Goal: Task Accomplishment & Management: Complete application form

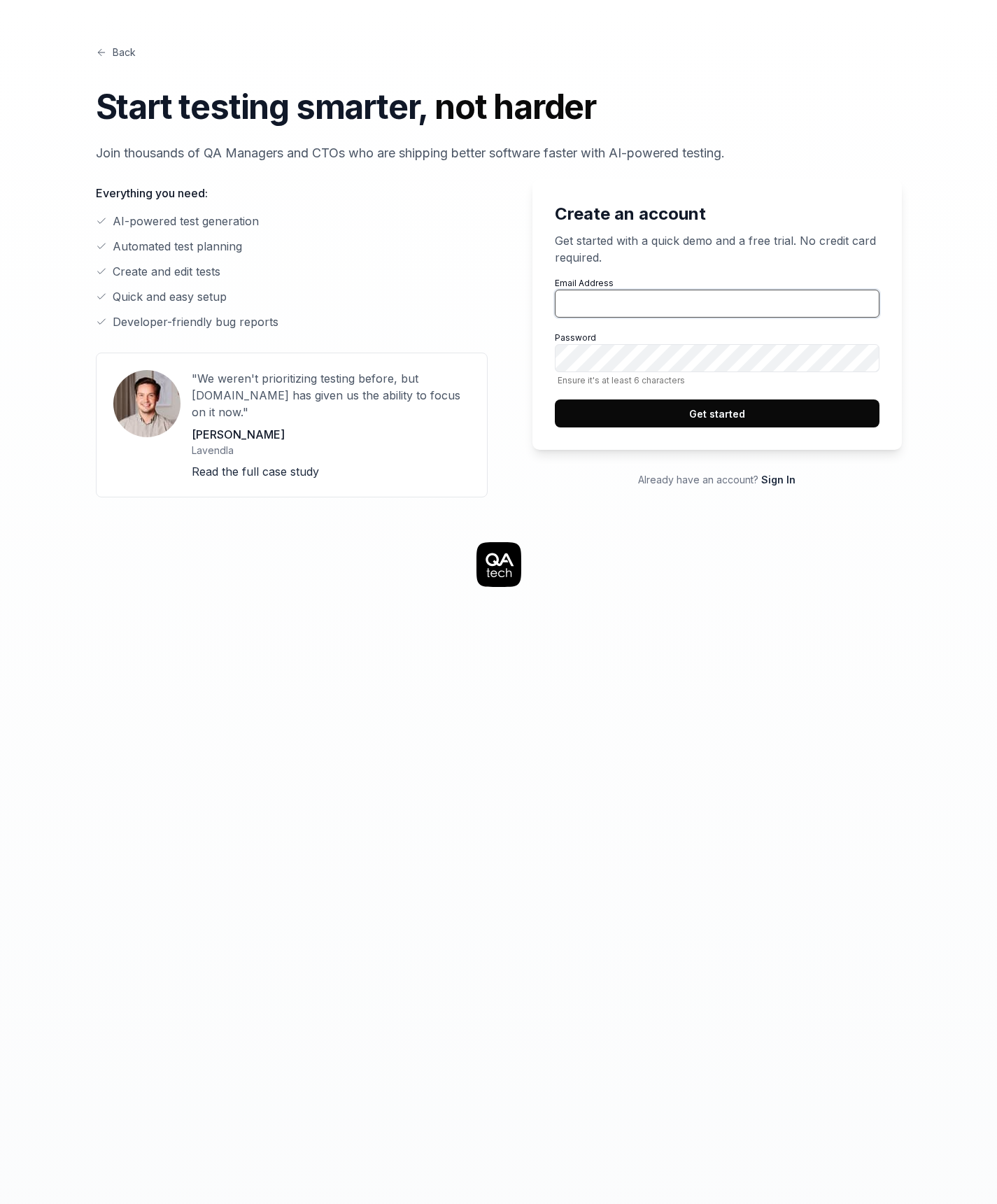
click at [615, 300] on input "Email Address" at bounding box center [717, 304] width 324 height 28
type input "[EMAIL_ADDRESS][DOMAIN_NAME]"
click at [751, 609] on div at bounding box center [499, 1144] width 873 height 1204
click at [711, 417] on button "Get started" at bounding box center [717, 413] width 324 height 28
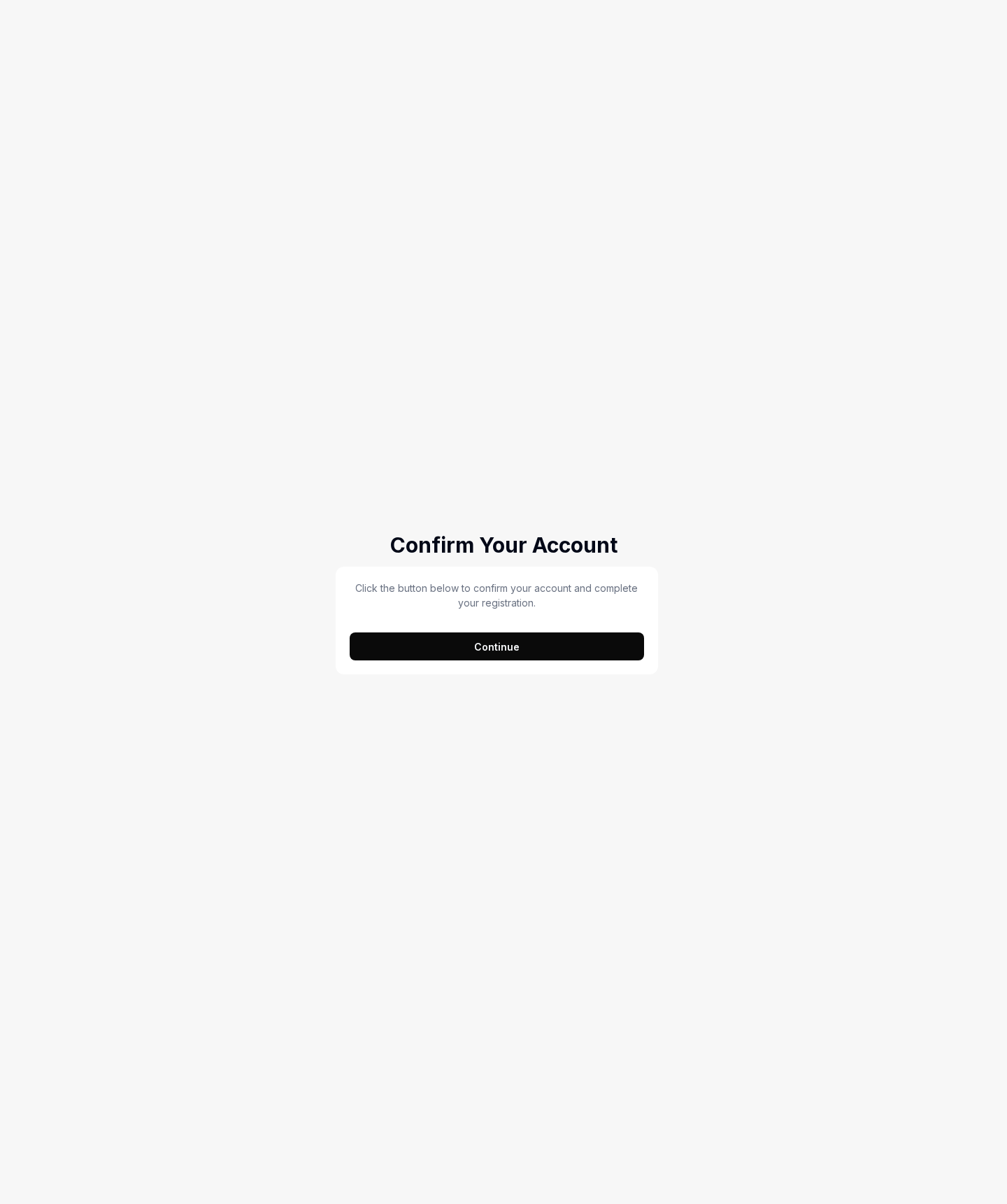
click at [530, 644] on button "Continue" at bounding box center [497, 646] width 294 height 28
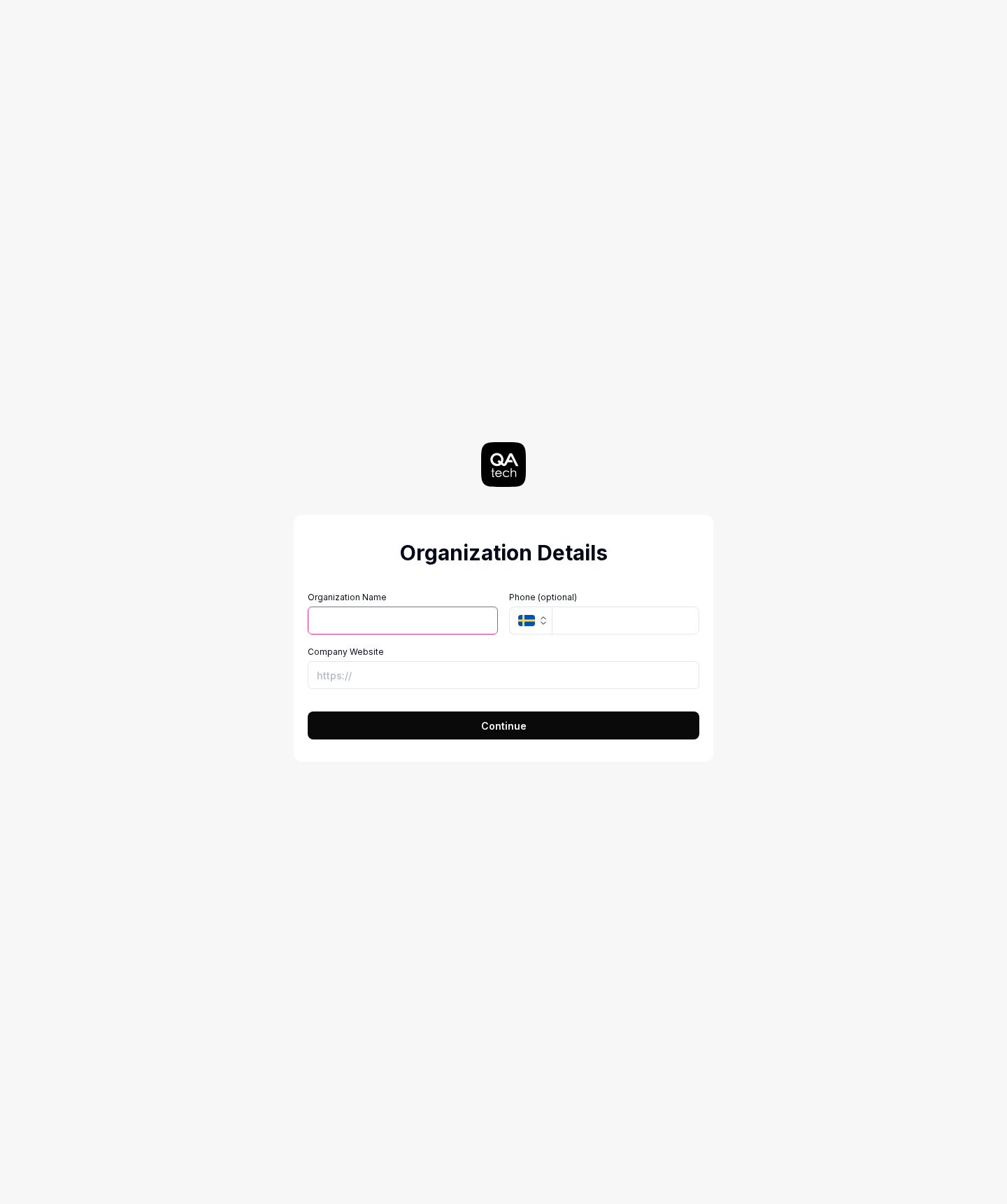
click at [452, 615] on input "Organization Name" at bounding box center [403, 621] width 190 height 28
type input "Hanlogy AB"
type input "765869871"
click at [392, 671] on input "Company Website" at bounding box center [503, 675] width 391 height 28
click at [198, 698] on div "Organization Details Organization Name Hanlogy AB Organization Logo (Square min…" at bounding box center [503, 602] width 626 height 1204
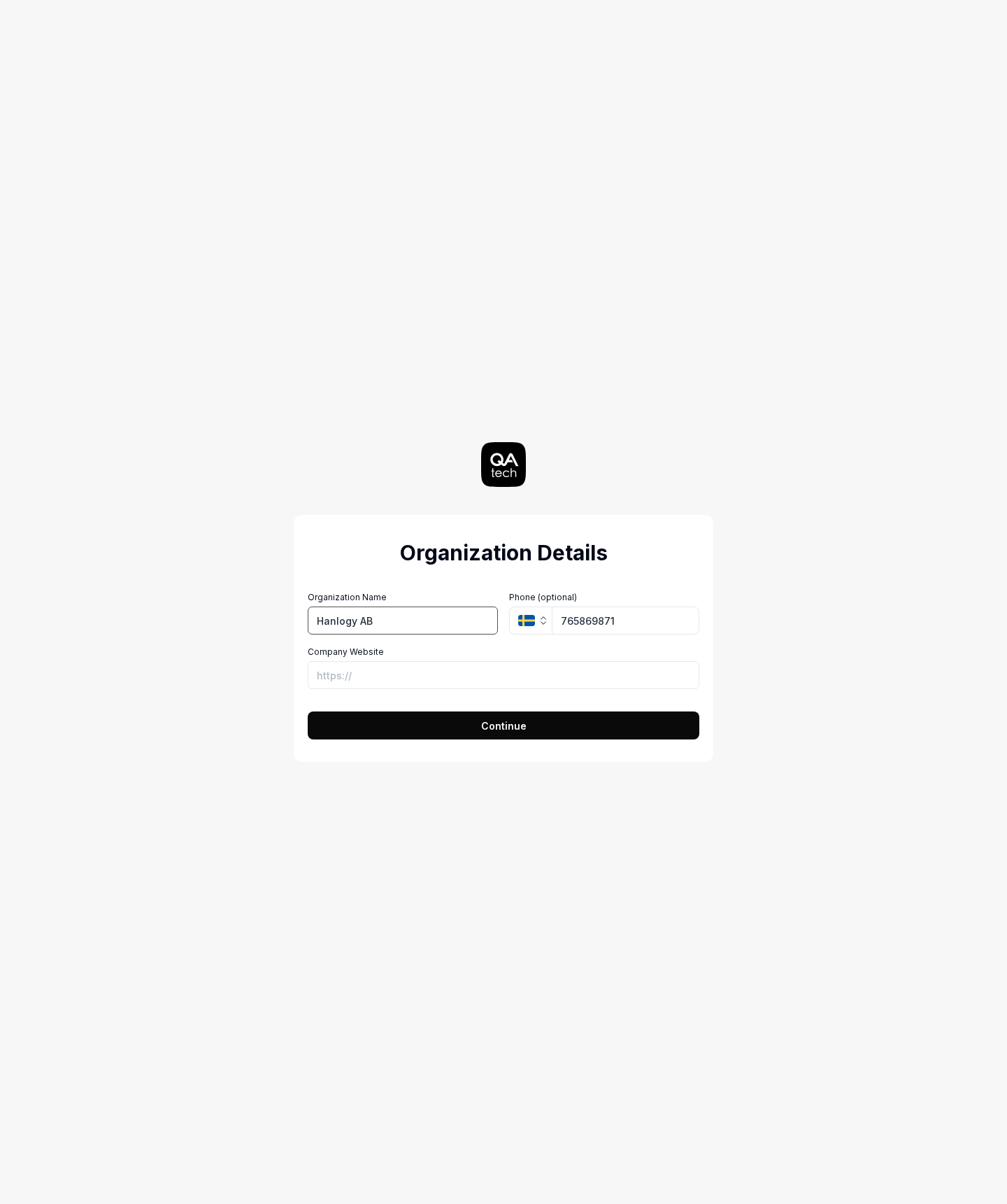
click at [398, 621] on input "Hanlogy AB" at bounding box center [403, 621] width 190 height 28
click at [204, 659] on div "Organization Details Organization Name Organization Logo (Square minimum 256x25…" at bounding box center [503, 602] width 626 height 1204
click at [423, 681] on input "Company Website" at bounding box center [503, 675] width 391 height 28
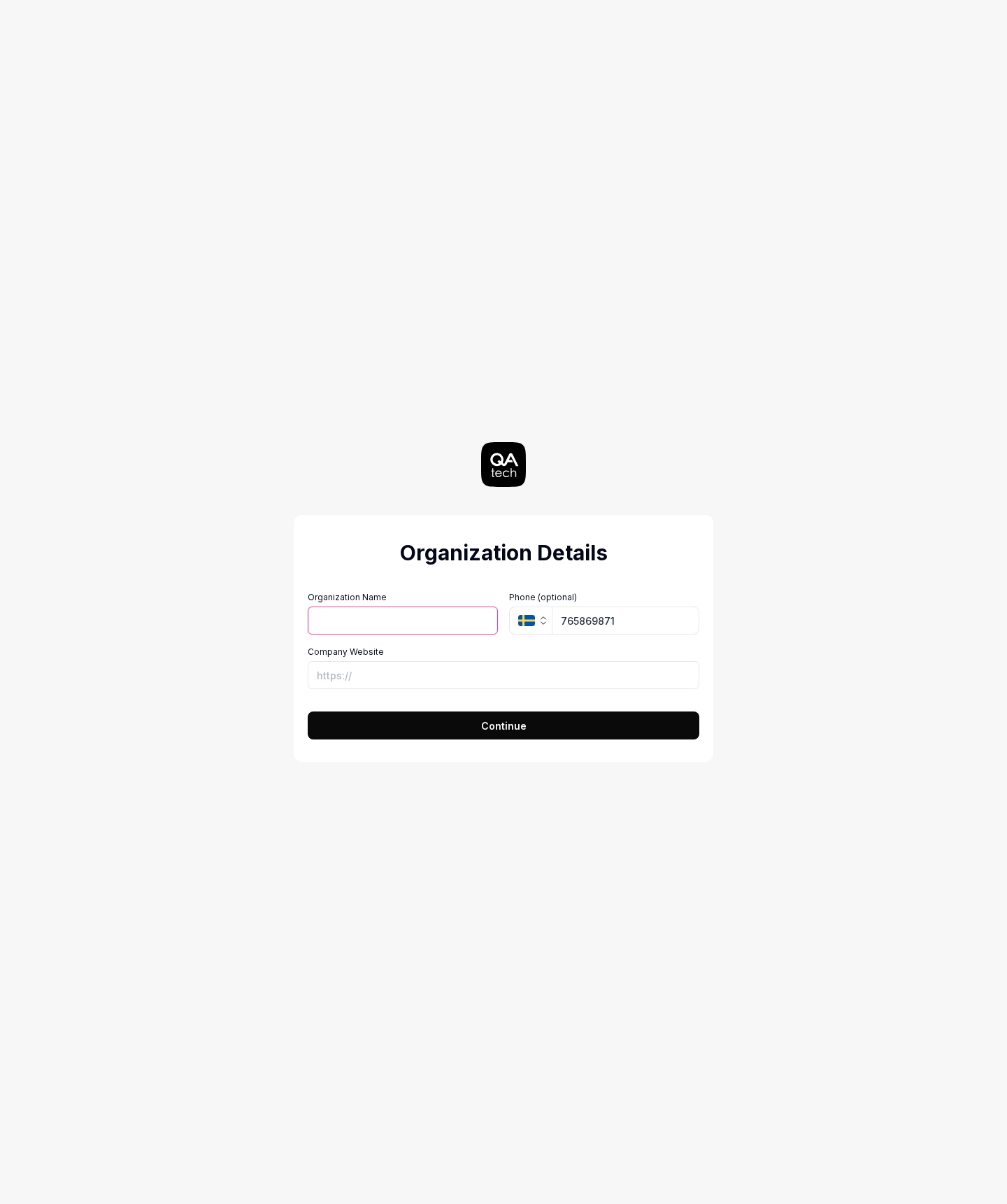
click at [280, 756] on div "Organization Details Organization Name Organization Logo (Square minimum 256x25…" at bounding box center [503, 602] width 626 height 1204
click at [364, 731] on button "Continue" at bounding box center [503, 725] width 391 height 28
click at [351, 618] on input "Organization Name" at bounding box center [403, 621] width 190 height 28
type input "Hanlogy AB"
click at [199, 673] on div "Organization Details Organization Name Hanlogy AB Organization Logo (Square min…" at bounding box center [503, 602] width 626 height 1204
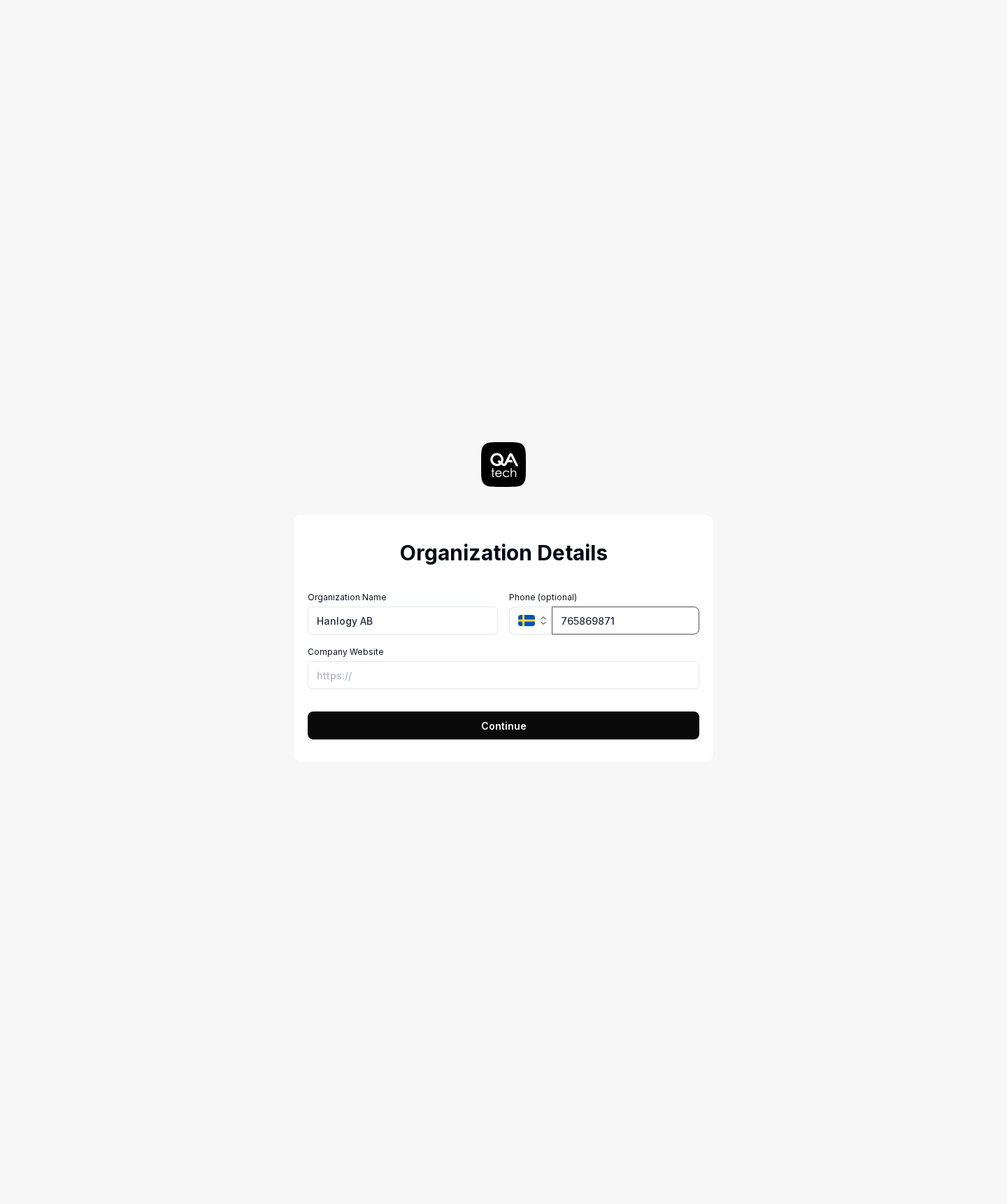
click at [627, 622] on input "765869871" at bounding box center [625, 621] width 147 height 28
click at [777, 637] on div "Organization Details Organization Name Hanlogy AB Organization Logo (Square min…" at bounding box center [503, 602] width 626 height 1204
click at [586, 727] on button "Continue" at bounding box center [503, 725] width 391 height 28
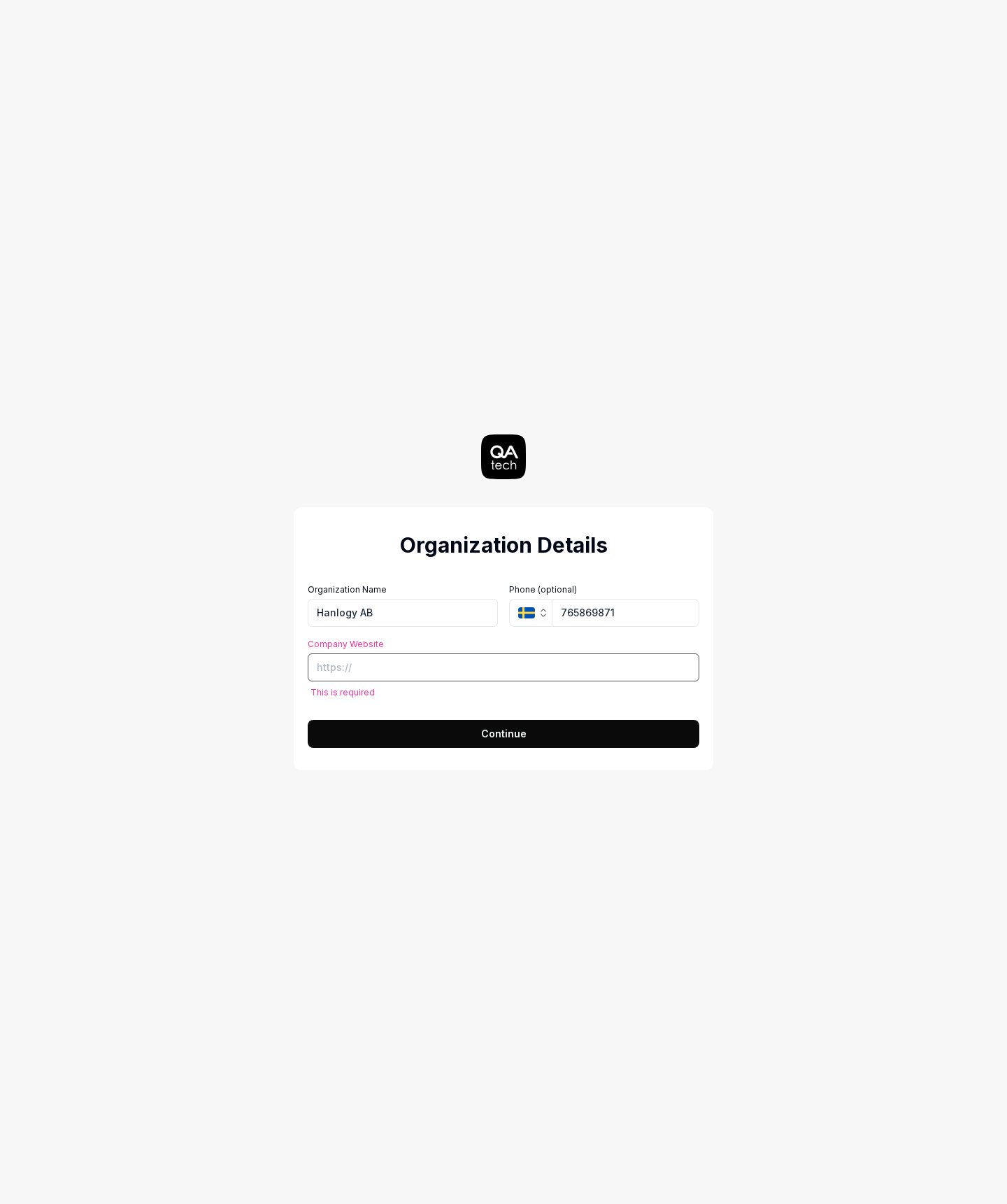
click at [478, 673] on input "Company Website" at bounding box center [503, 667] width 391 height 28
type input "[URL]"
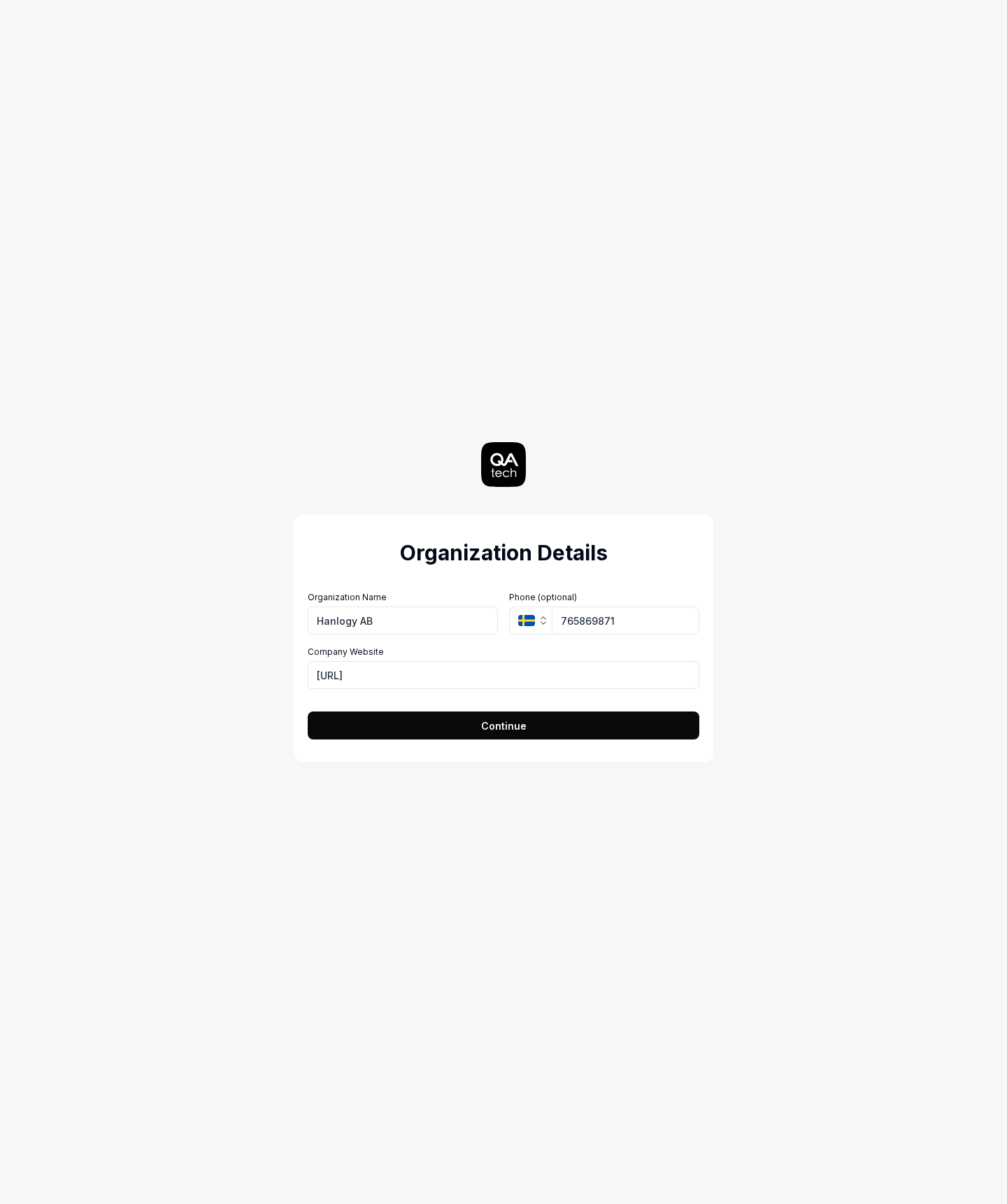
click at [813, 679] on div "Organization Details Organization Name Hanlogy AB Organization Logo (Square min…" at bounding box center [503, 602] width 626 height 1204
click at [583, 731] on button "Continue" at bounding box center [503, 725] width 391 height 28
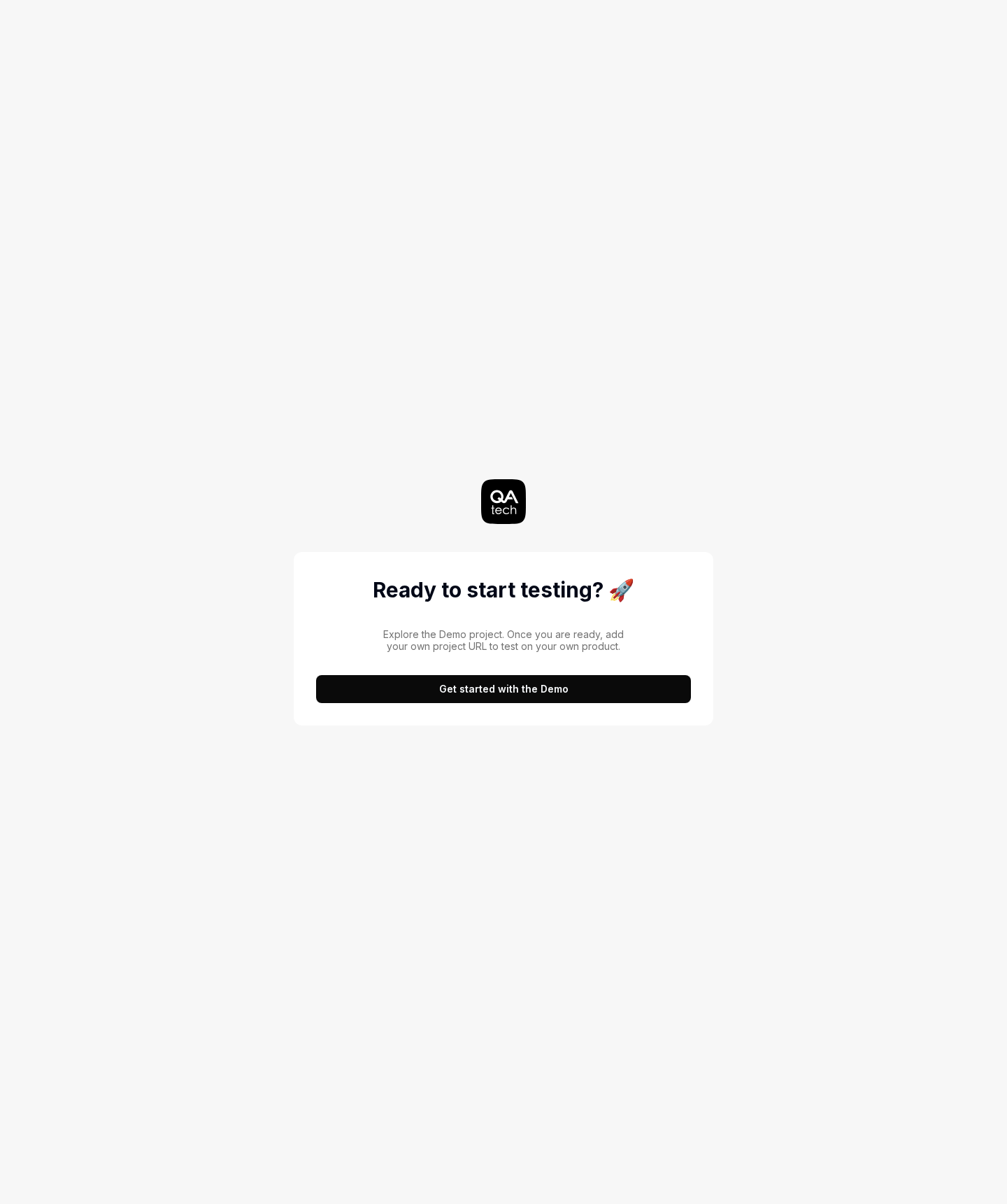
click at [574, 690] on button "Get started with the Demo" at bounding box center [503, 689] width 374 height 28
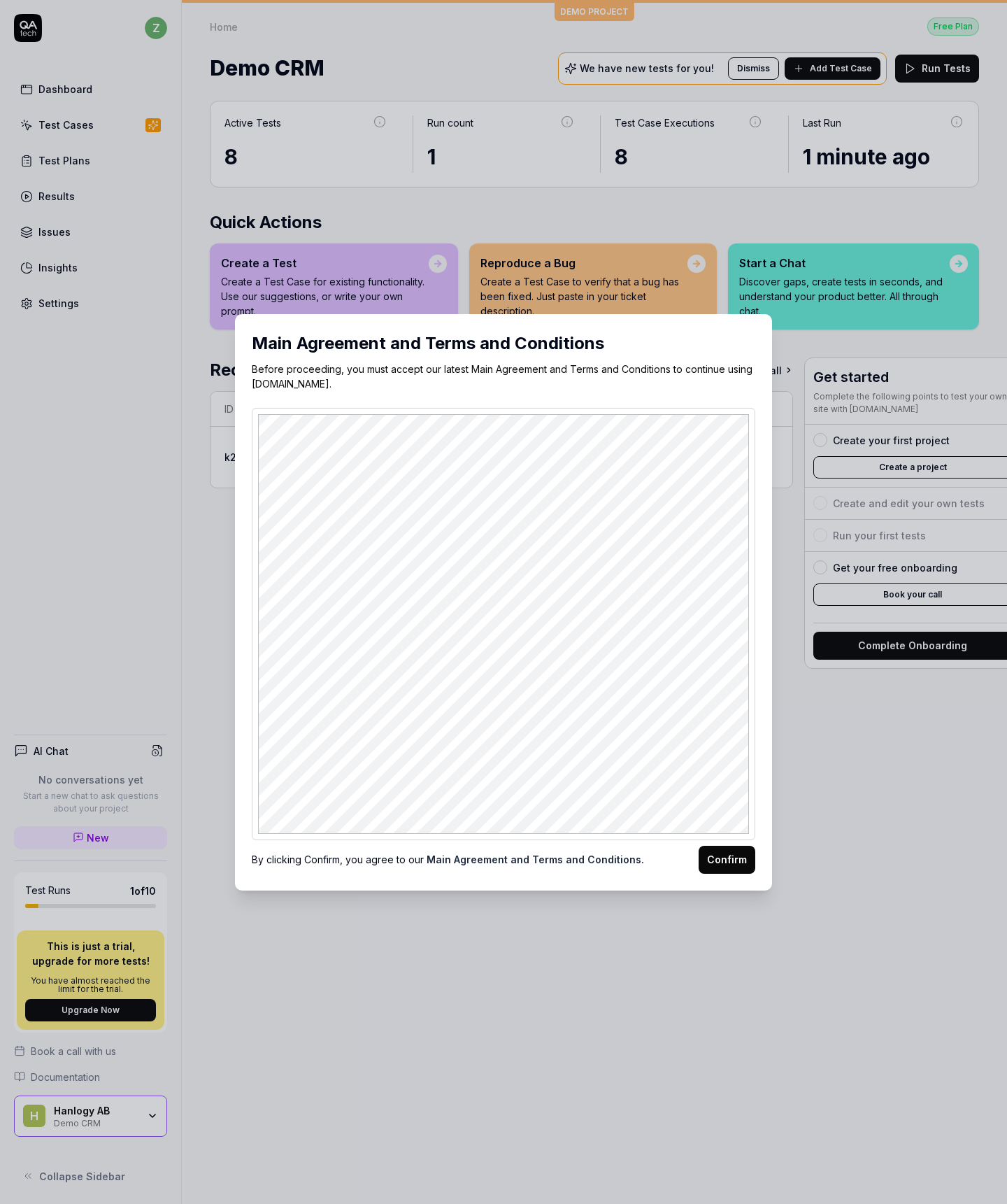
click at [716, 859] on button "Confirm" at bounding box center [727, 860] width 56 height 28
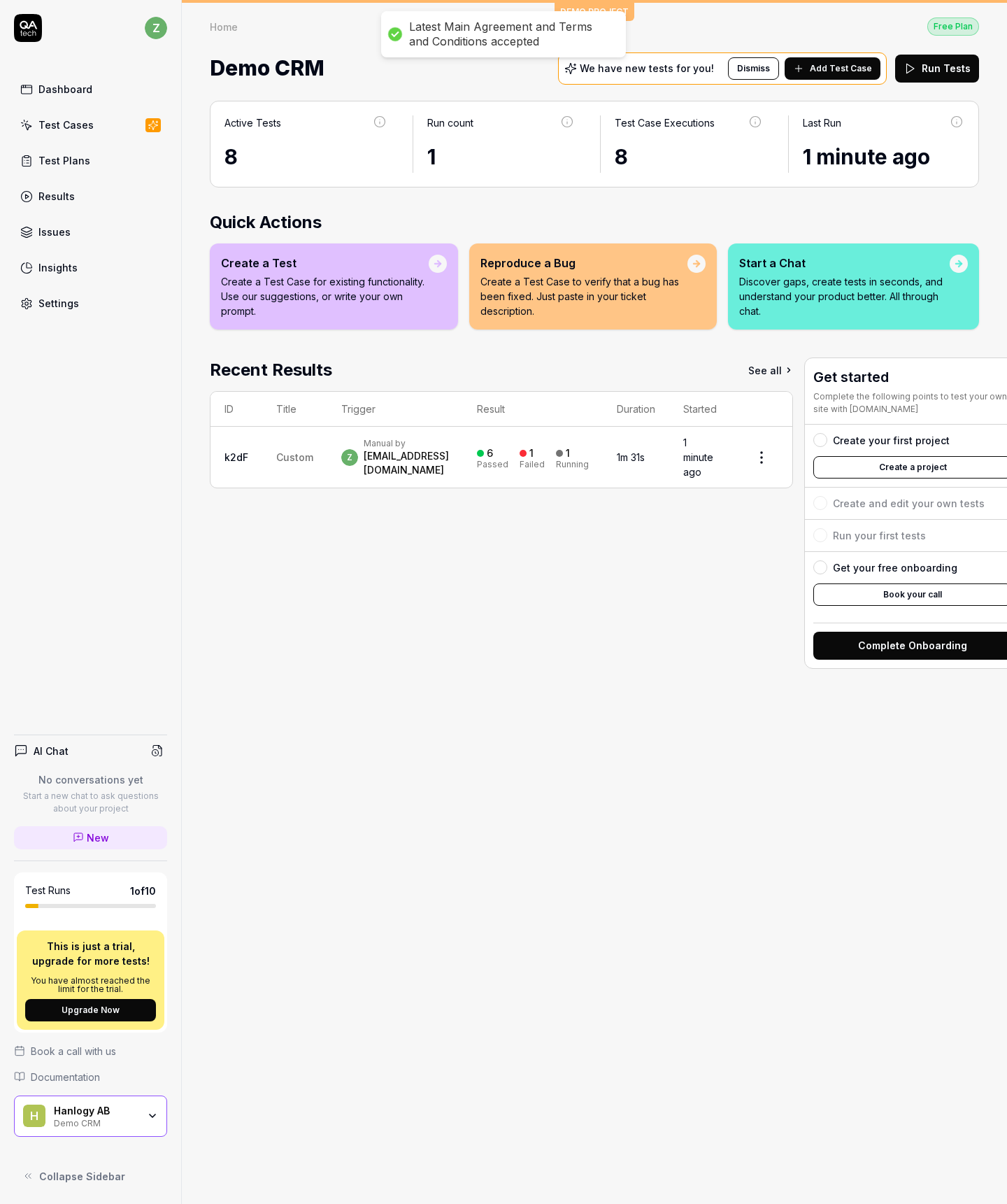
click at [230, 160] on div "8" at bounding box center [306, 157] width 163 height 32
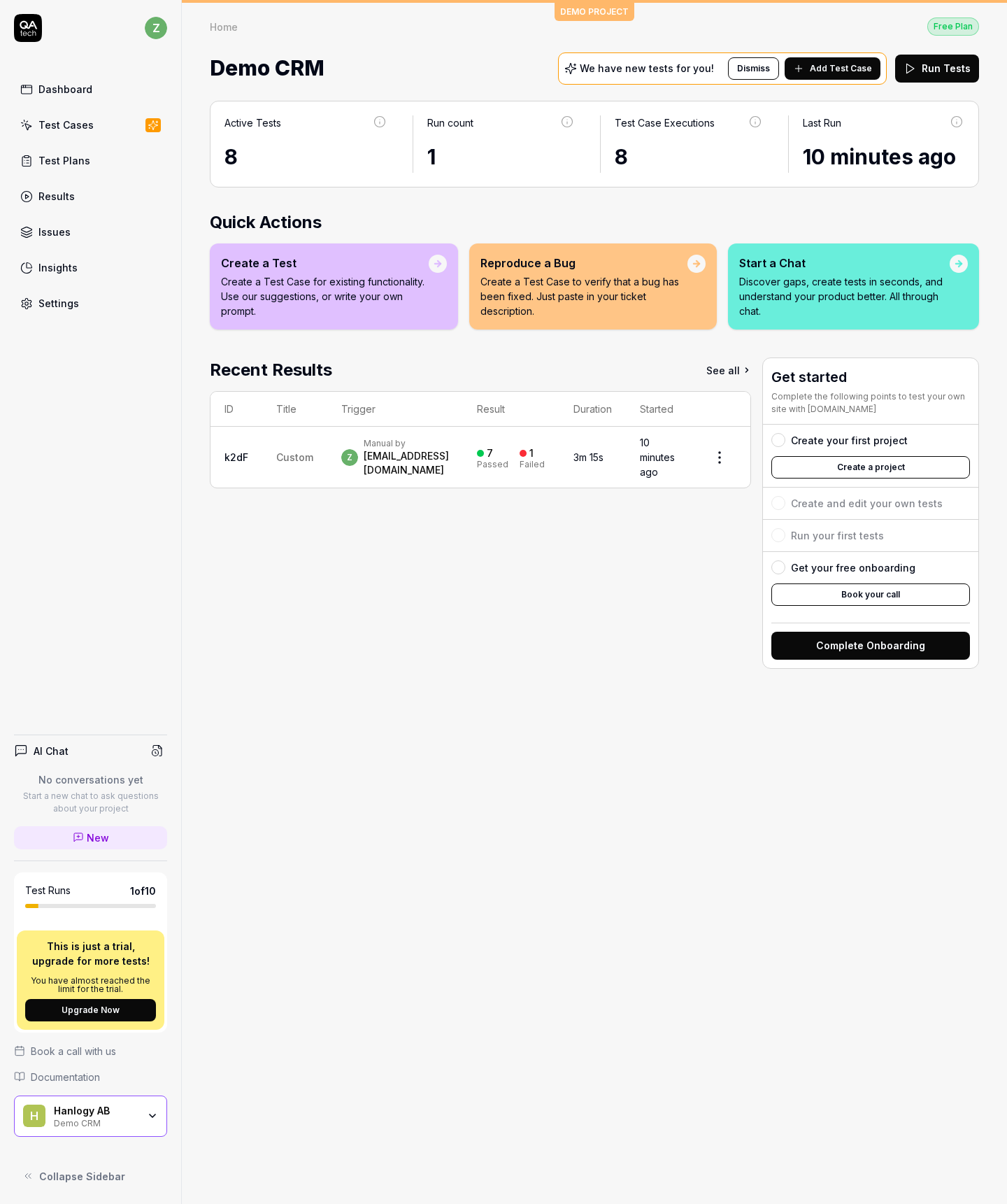
click at [73, 92] on div "Dashboard" at bounding box center [65, 89] width 54 height 15
click at [88, 165] on link "Test Plans" at bounding box center [91, 160] width 153 height 27
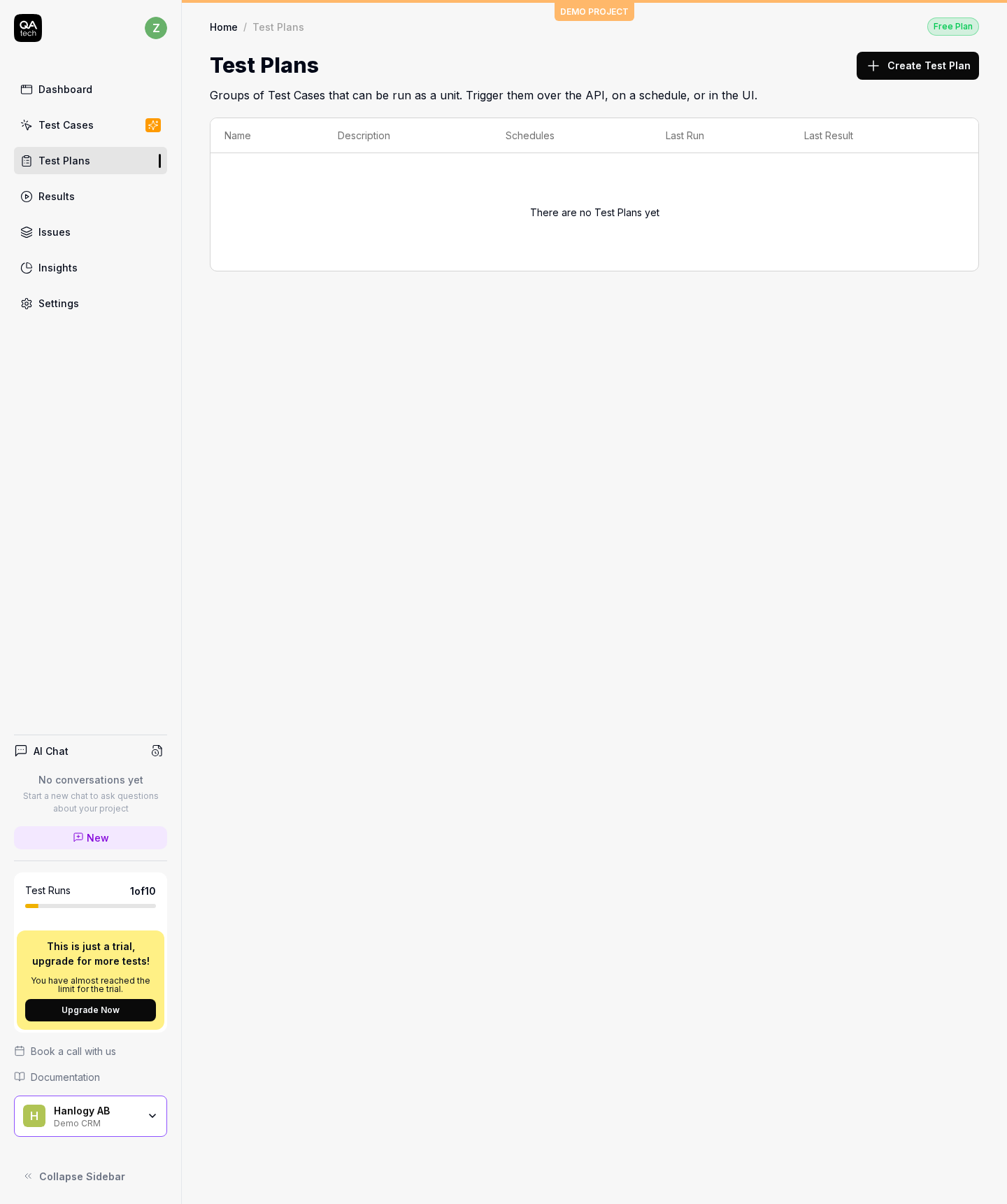
click at [79, 203] on link "Results" at bounding box center [91, 196] width 153 height 27
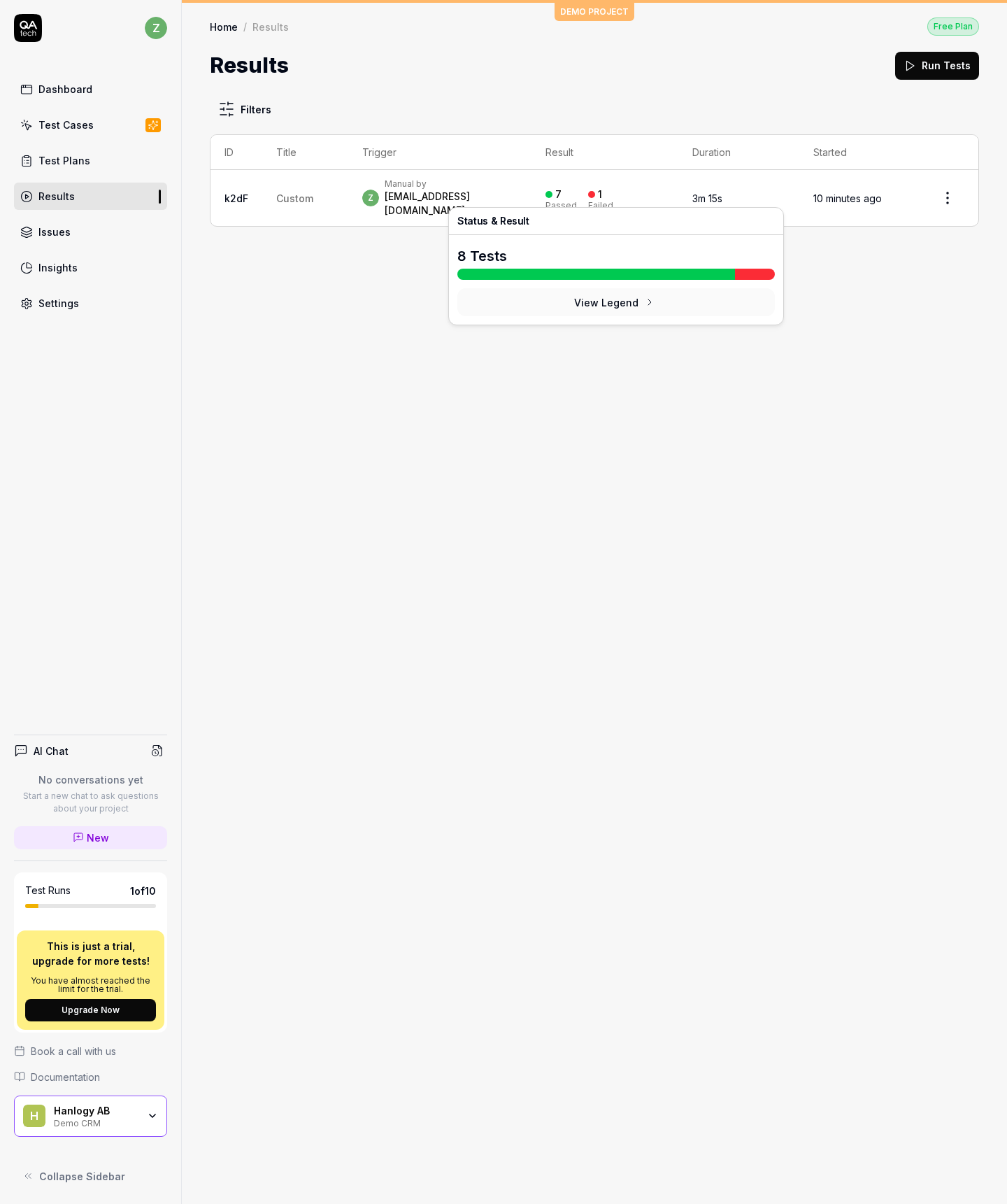
click at [601, 202] on div "Failed" at bounding box center [600, 206] width 26 height 9
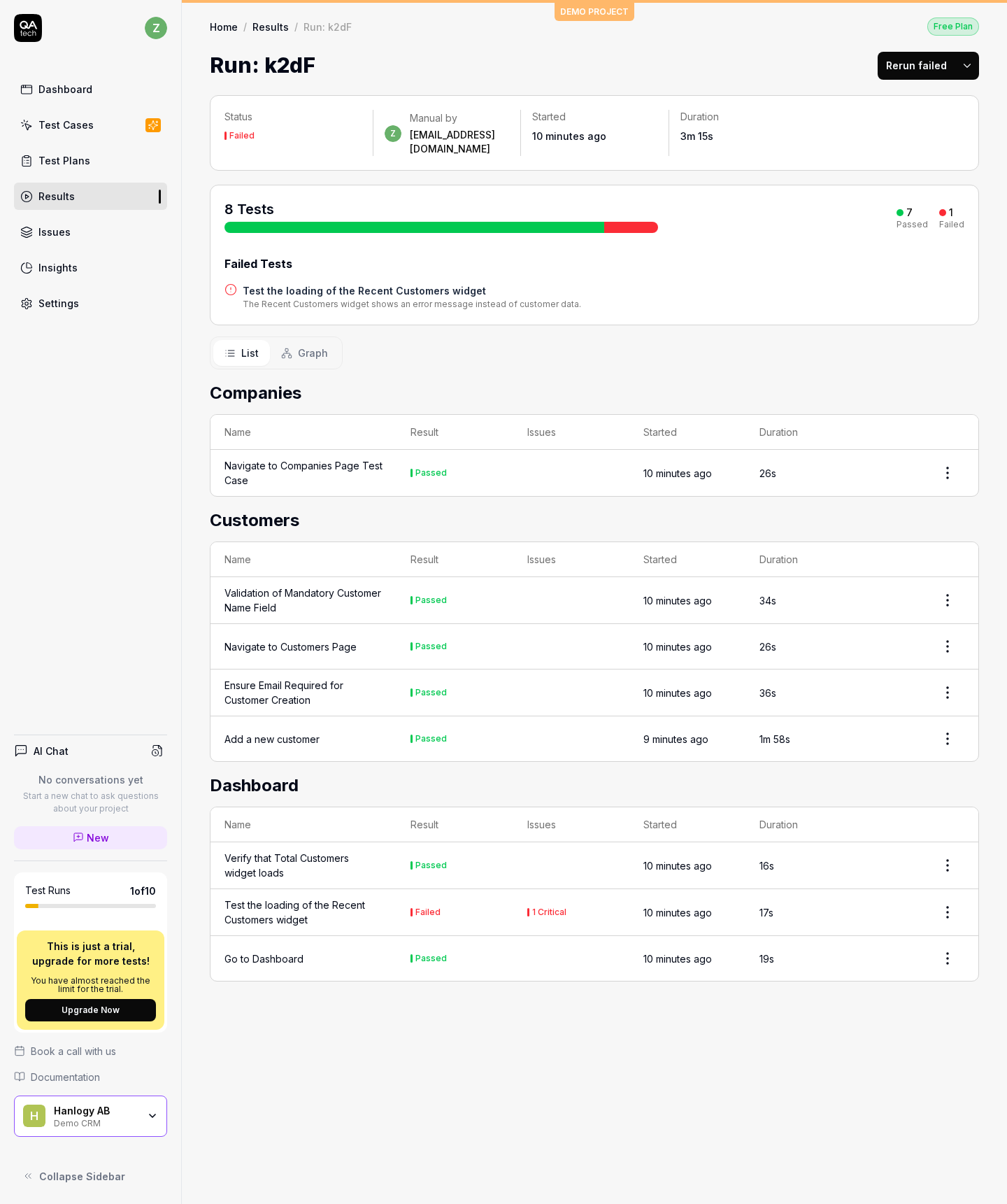
click at [351, 458] on div "Navigate to Companies Page Test Case" at bounding box center [303, 472] width 158 height 29
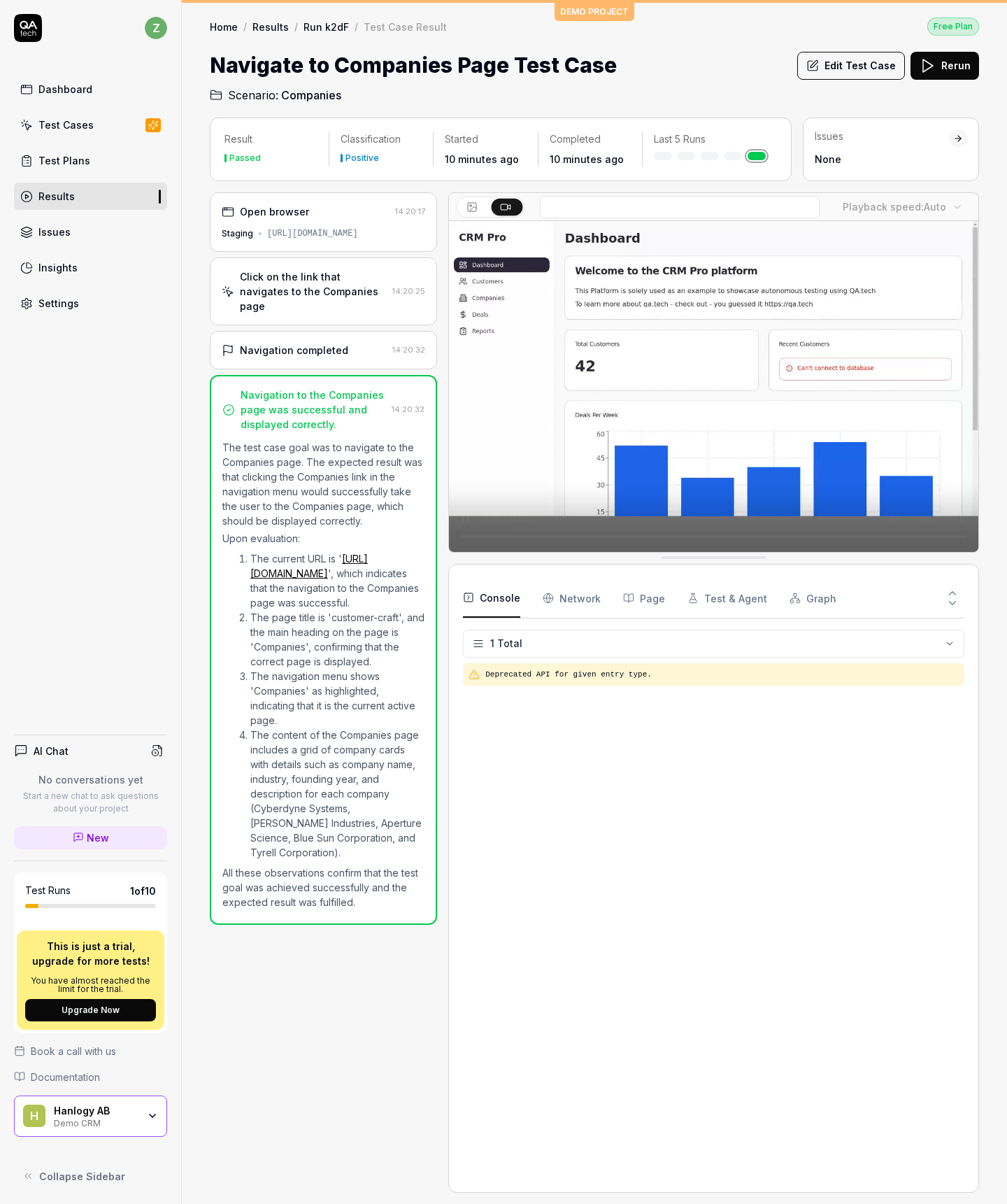
click at [117, 185] on link "Results" at bounding box center [91, 196] width 153 height 27
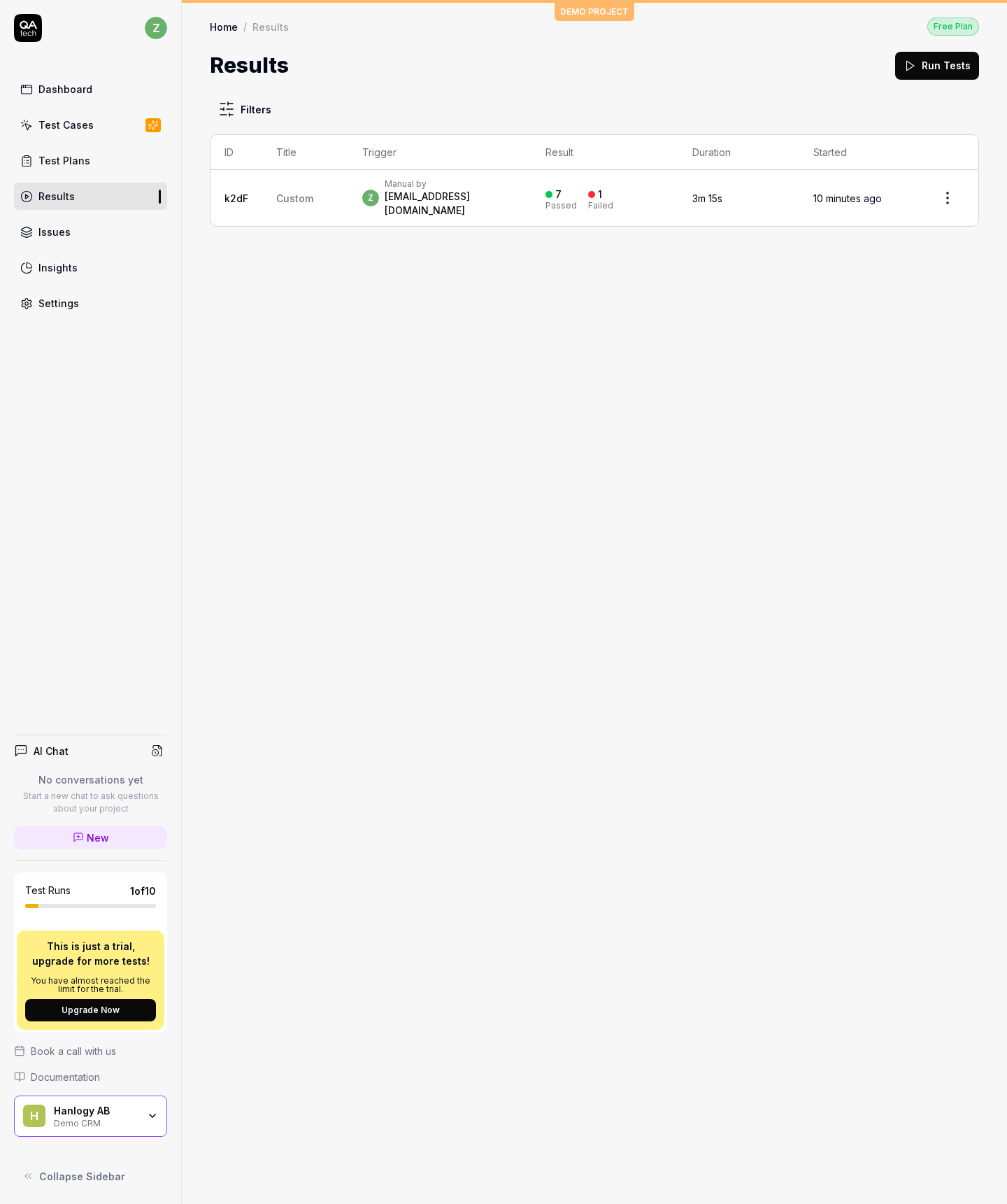
click at [89, 235] on link "Issues" at bounding box center [91, 232] width 153 height 27
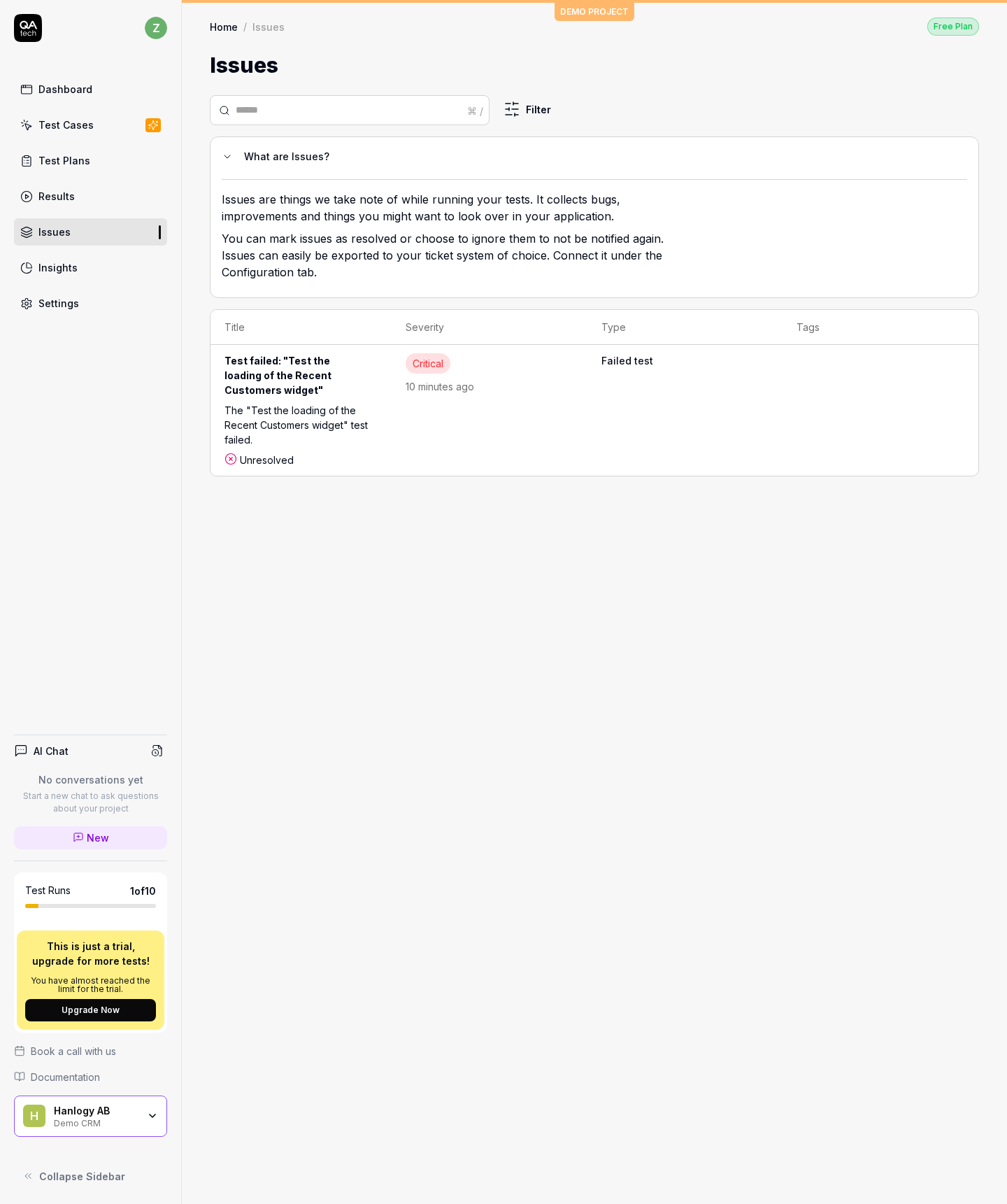
click at [367, 388] on div "Test failed: "Test the loading of the Recent Customers widget"" at bounding box center [301, 378] width 153 height 49
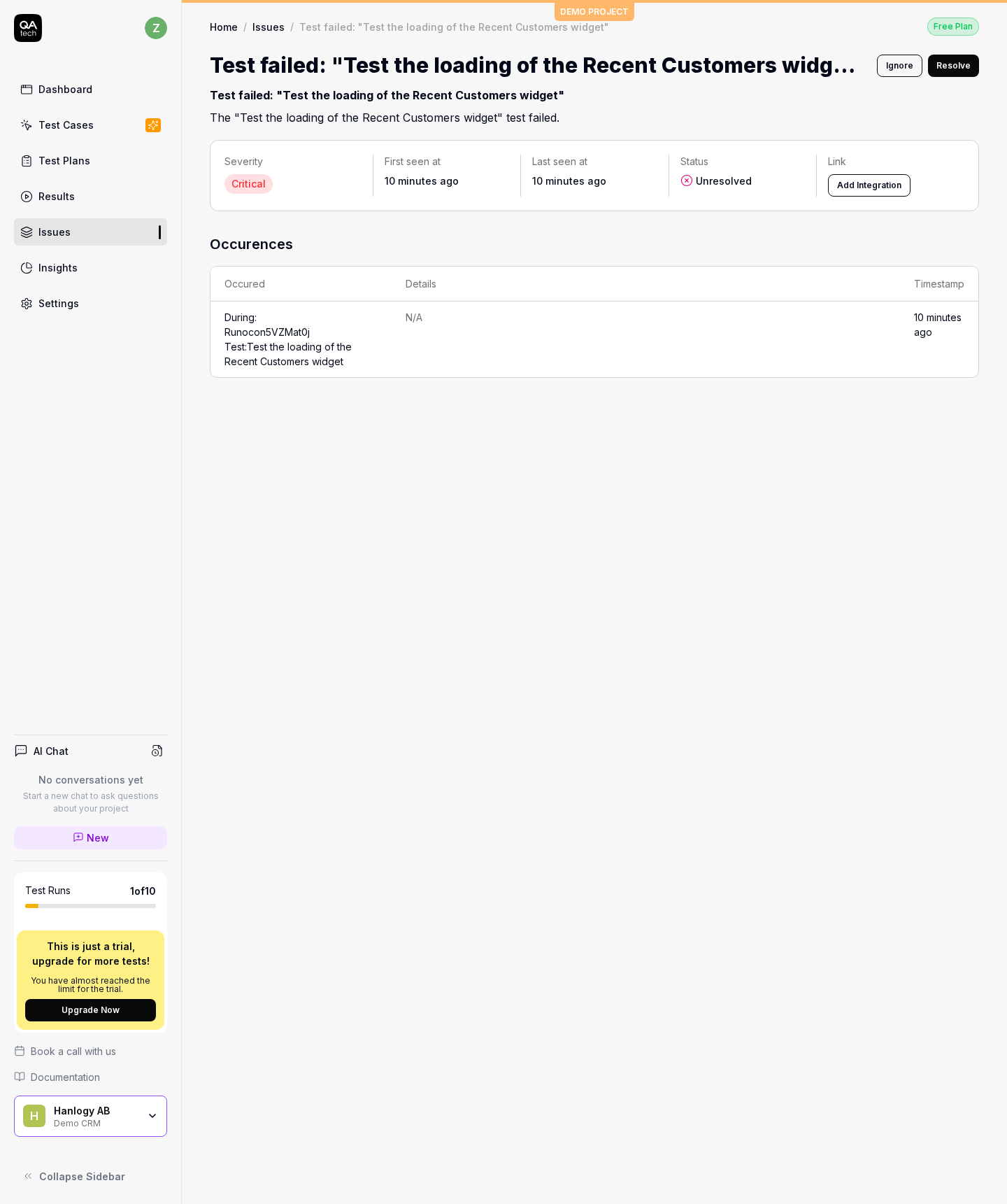
click at [246, 182] on div "Critical" at bounding box center [248, 184] width 48 height 19
click at [87, 119] on div "Test Cases" at bounding box center [66, 124] width 56 height 15
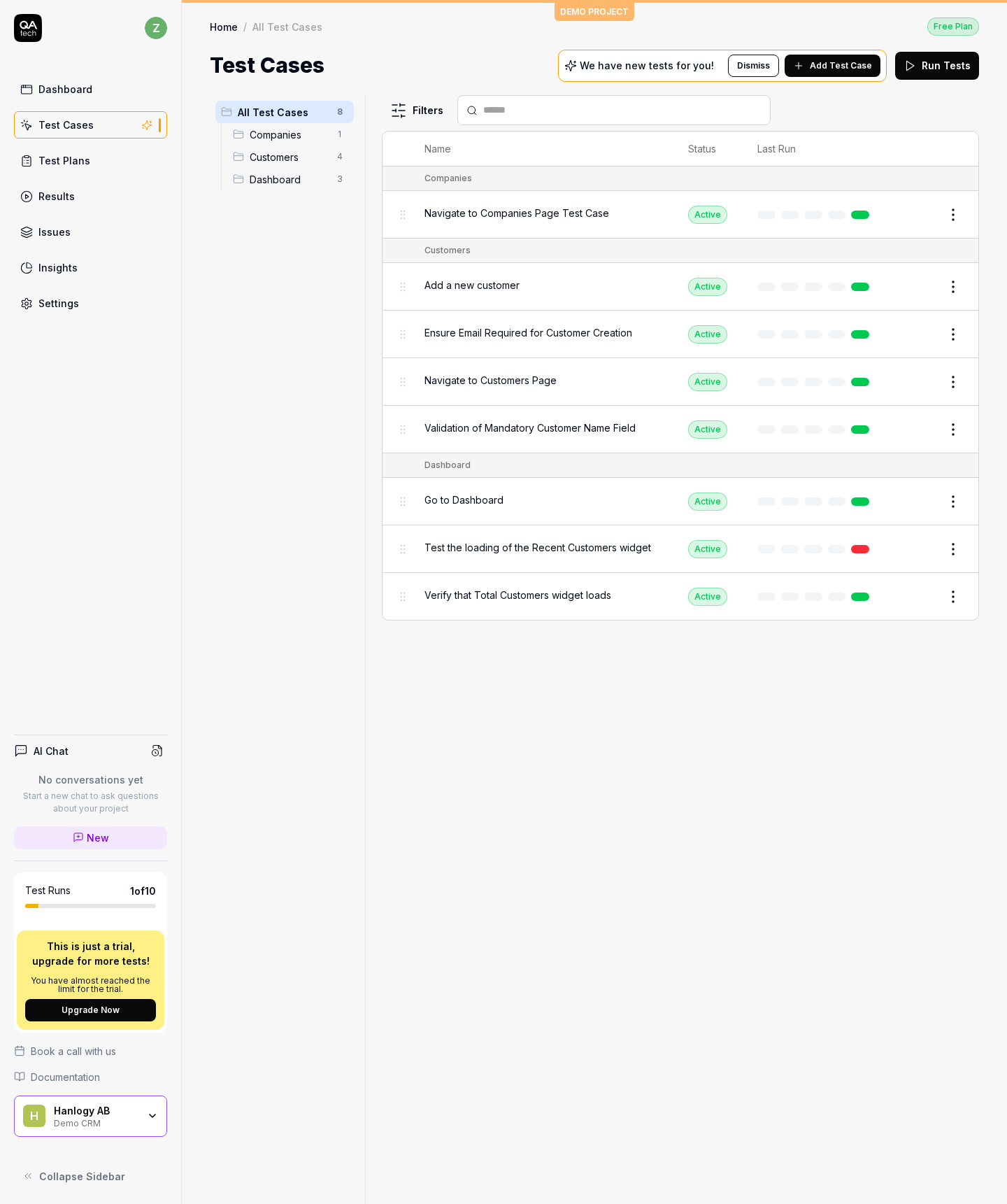
click at [264, 139] on span "Companies" at bounding box center [289, 134] width 79 height 15
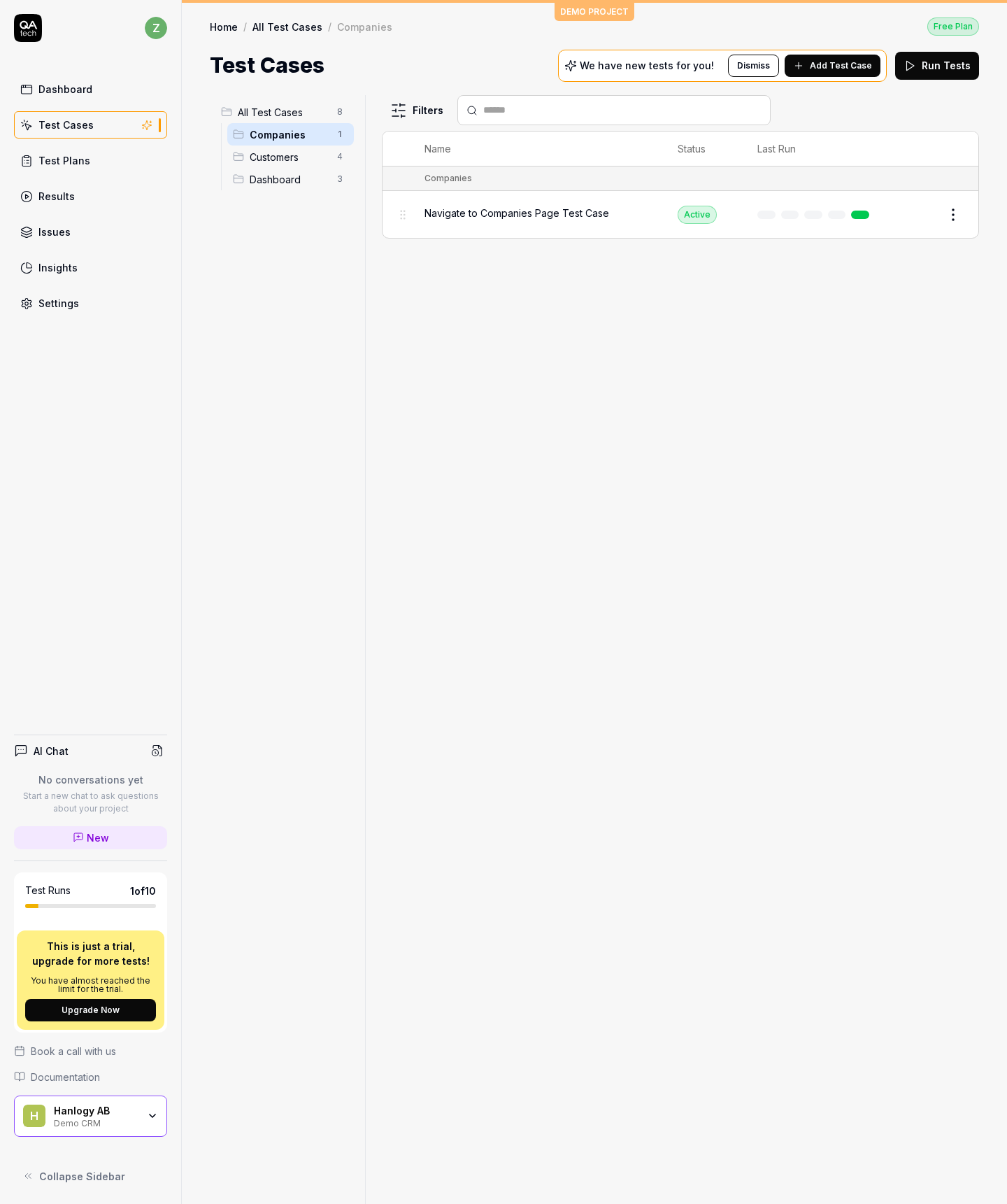
click at [278, 160] on span "Customers" at bounding box center [289, 157] width 79 height 15
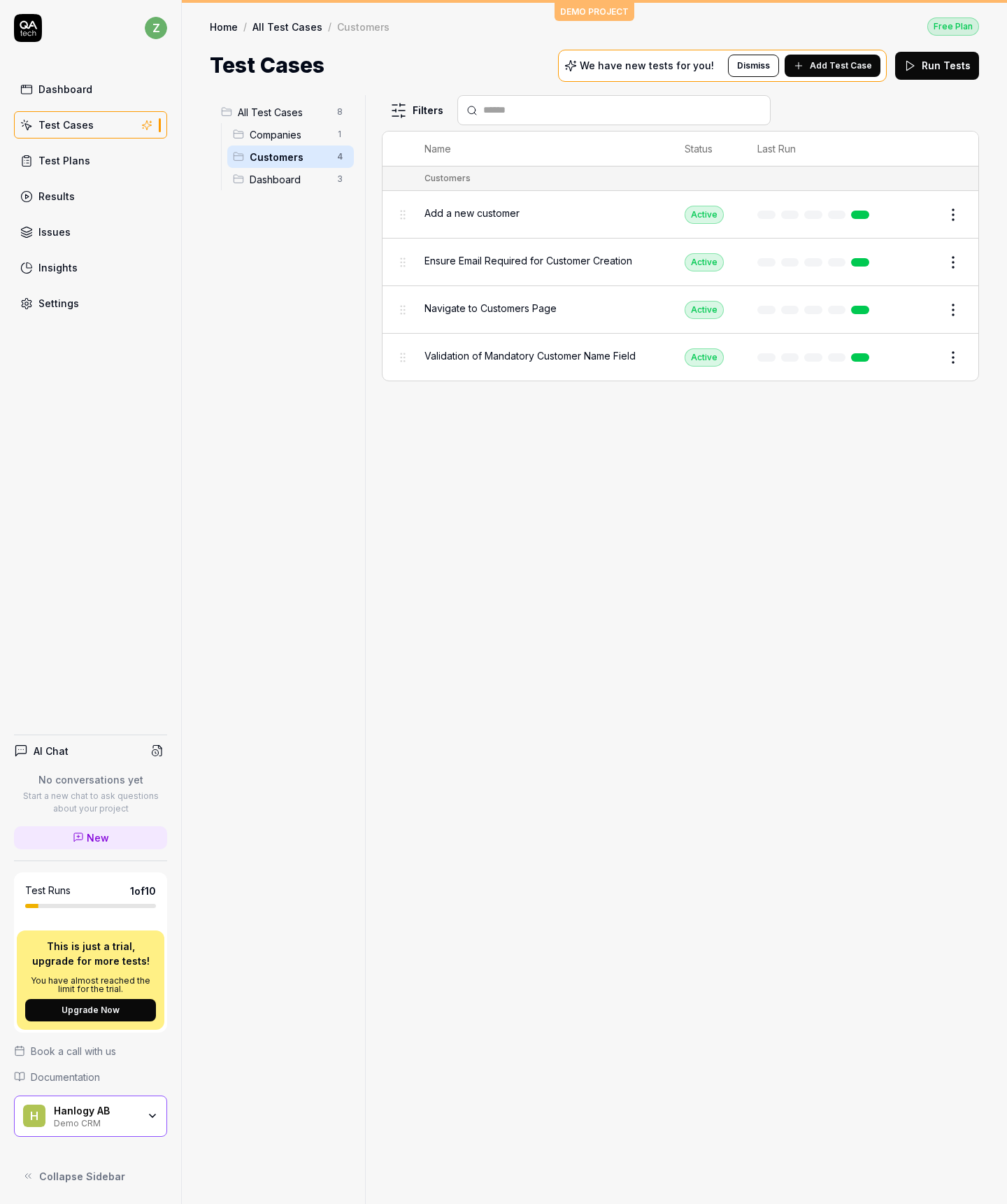
click at [281, 176] on span "Dashboard" at bounding box center [289, 179] width 79 height 15
click at [282, 156] on span "Customers" at bounding box center [289, 157] width 79 height 15
click at [282, 130] on span "Companies" at bounding box center [289, 134] width 79 height 15
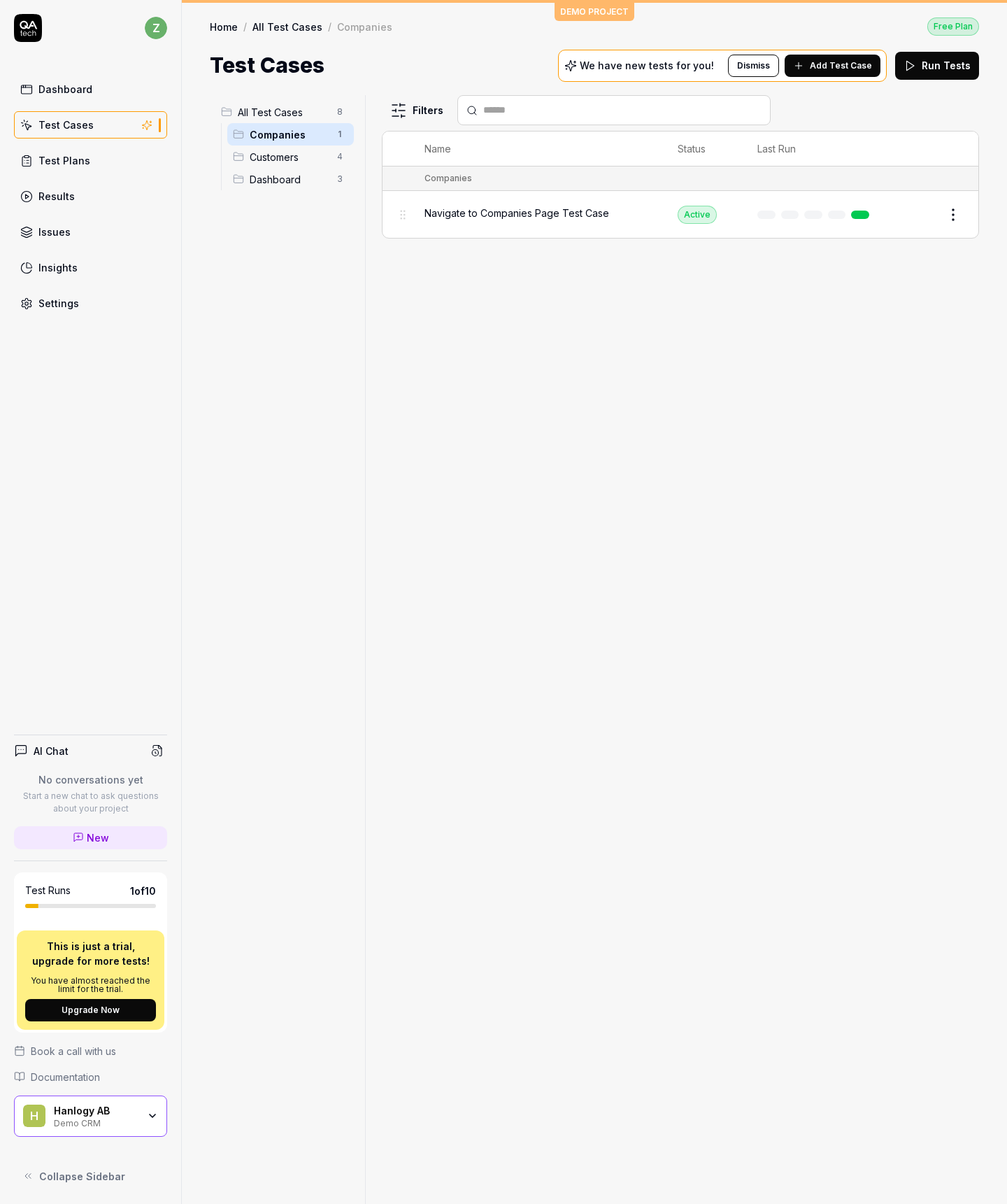
click at [280, 112] on span "All Test Cases" at bounding box center [283, 112] width 91 height 15
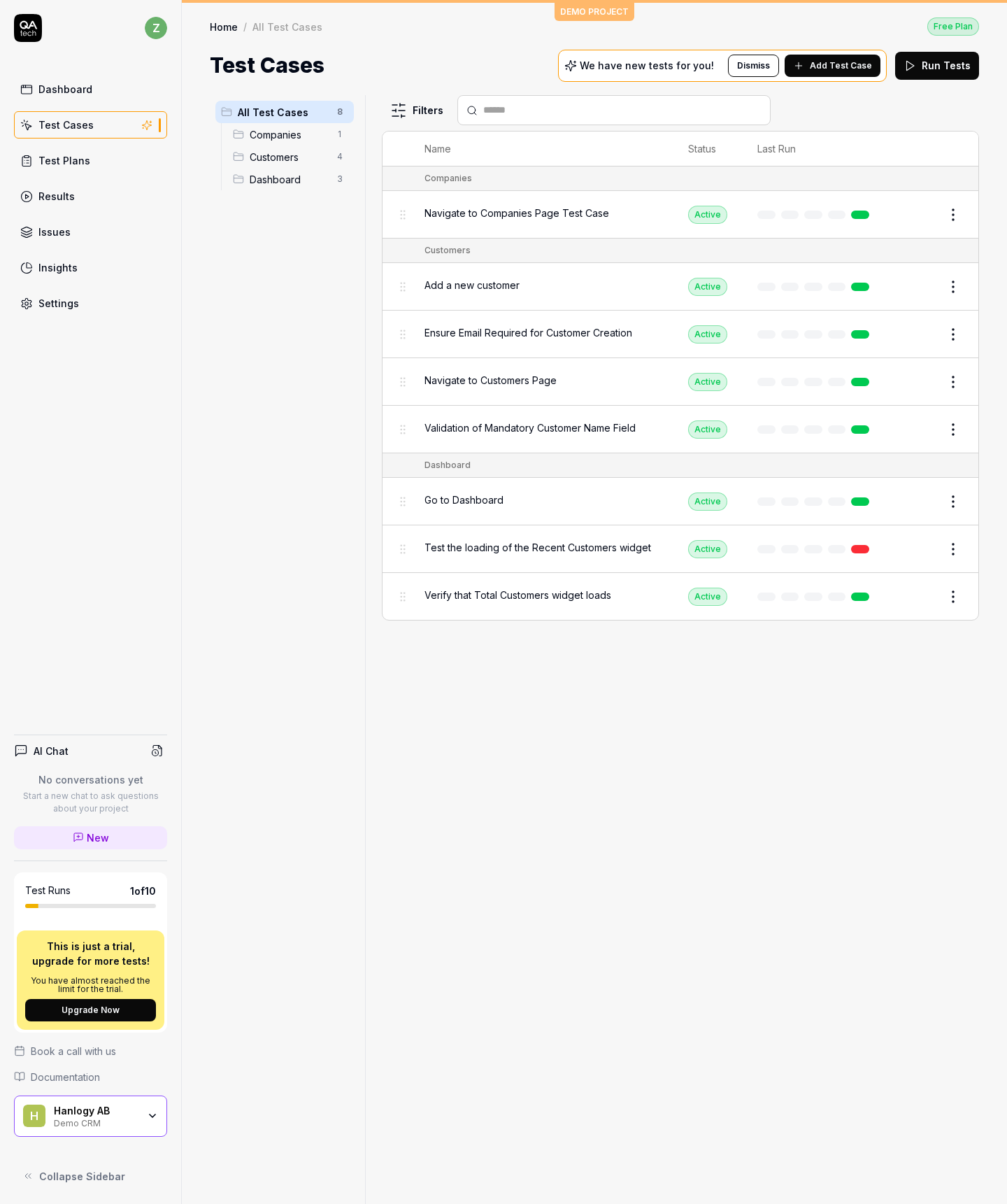
click at [86, 92] on div "Dashboard" at bounding box center [65, 89] width 54 height 15
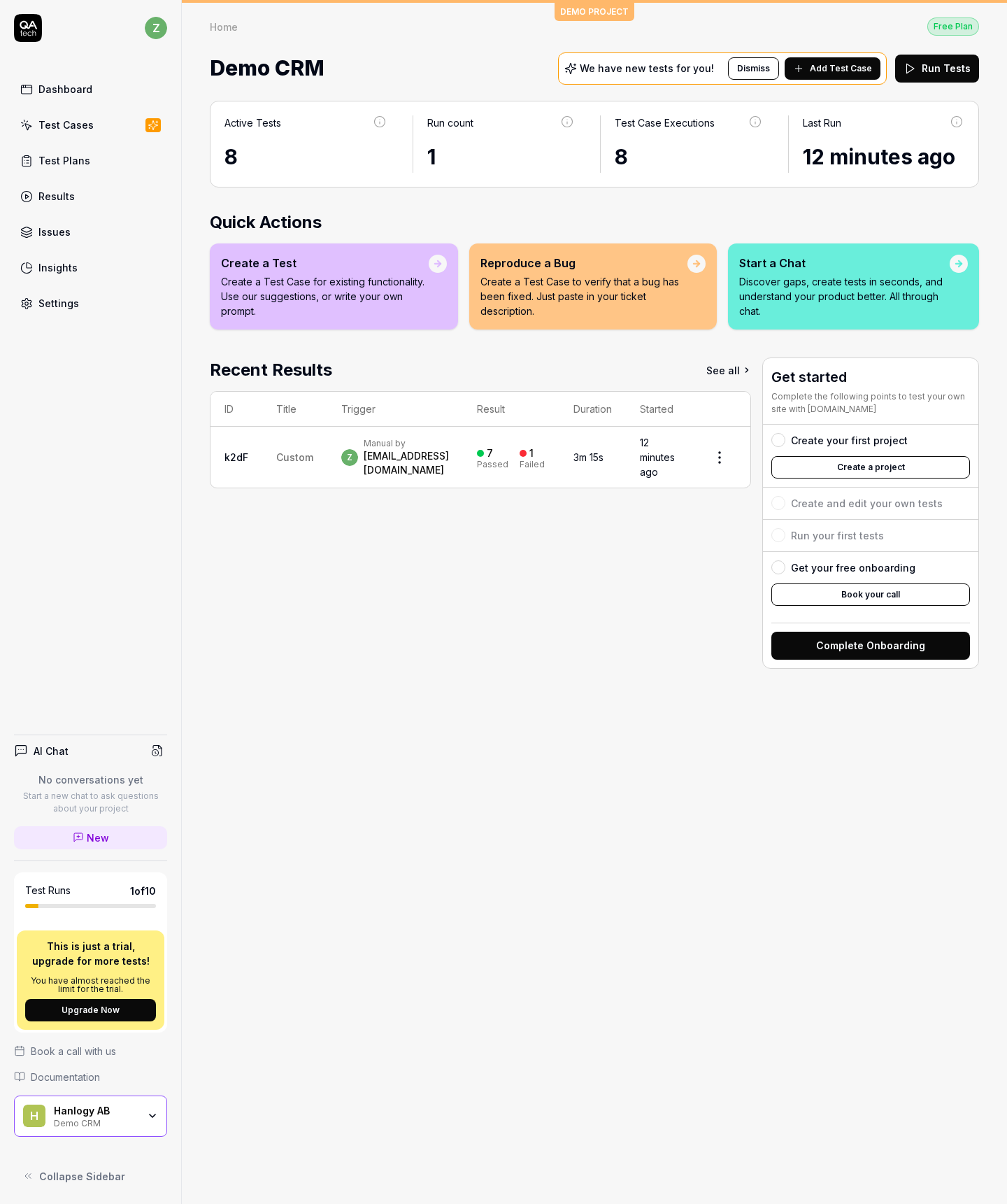
click at [449, 270] on div "Create a Test Create a Test Case for existing functionality. Use our suggestion…" at bounding box center [334, 286] width 248 height 86
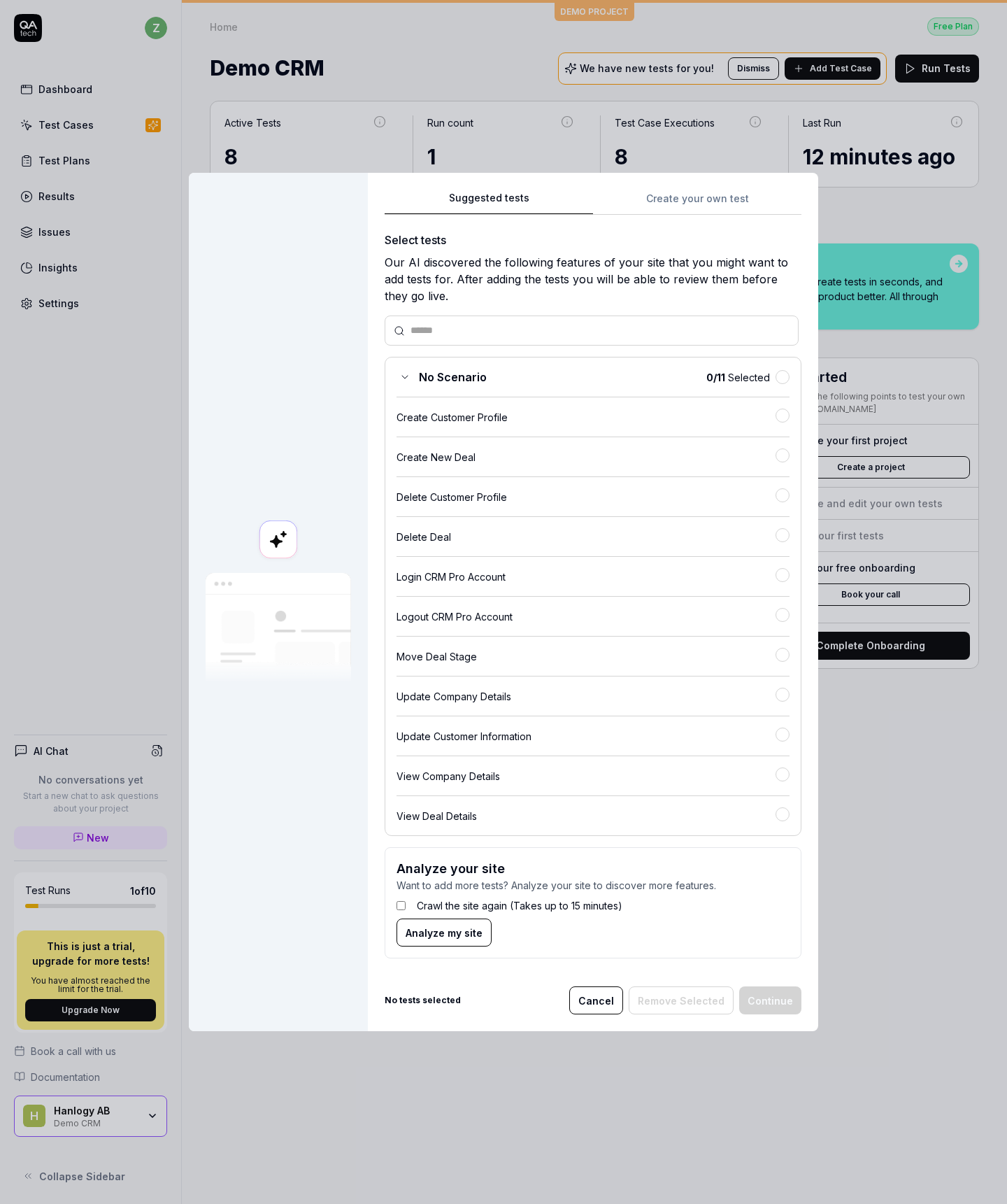
click at [483, 421] on div "Create Customer Profile" at bounding box center [586, 417] width 379 height 15
click at [497, 450] on div "Create New Deal" at bounding box center [586, 457] width 379 height 15
click at [754, 412] on div "Create Customer Profile" at bounding box center [586, 417] width 379 height 15
click at [758, 453] on div "Create New Deal" at bounding box center [586, 457] width 379 height 15
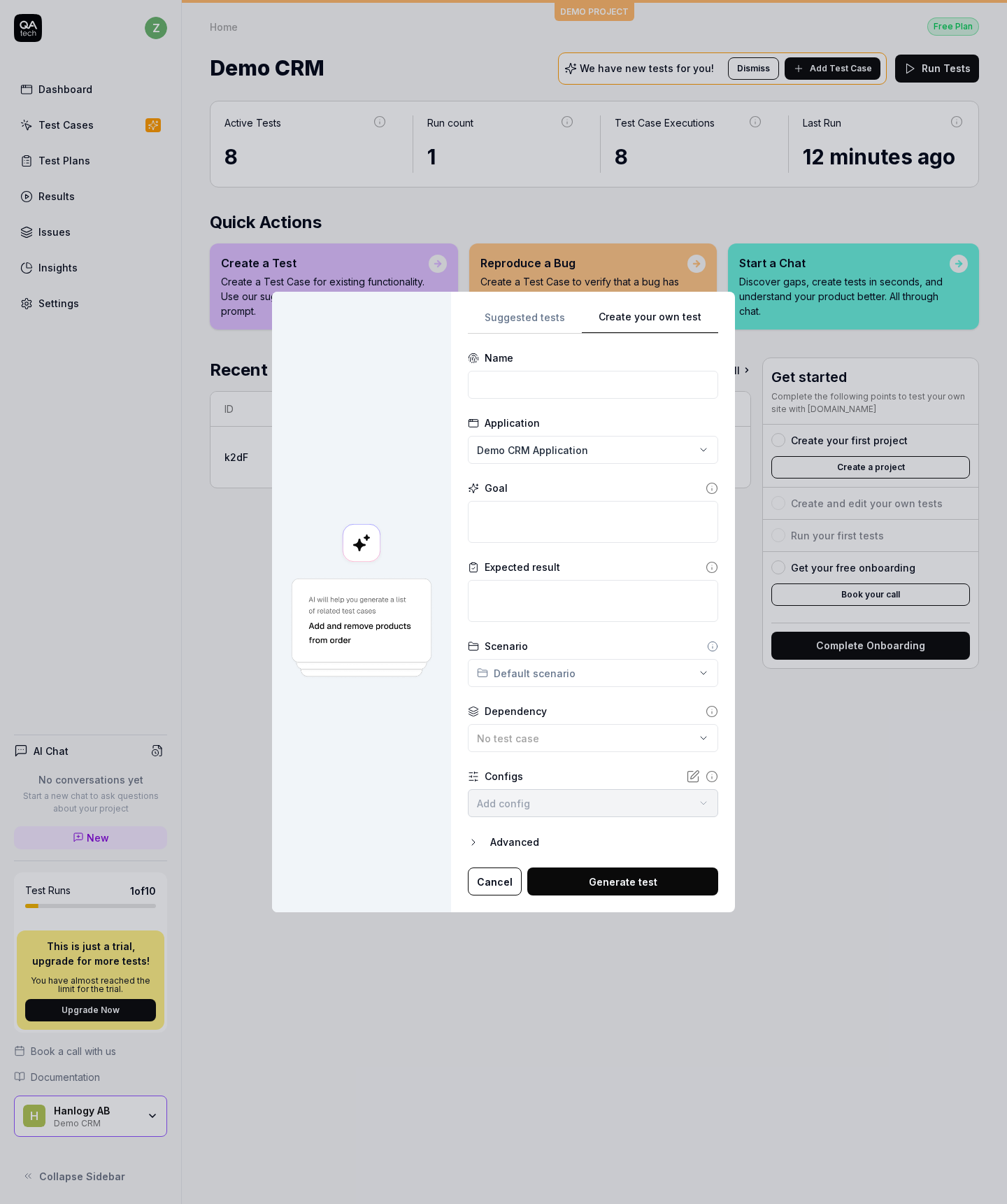
click at [666, 201] on div "Create your own test Suggested tests Create your own test Name Application Demo…" at bounding box center [503, 602] width 1007 height 1204
click at [516, 313] on div "**********" at bounding box center [593, 602] width 250 height 588
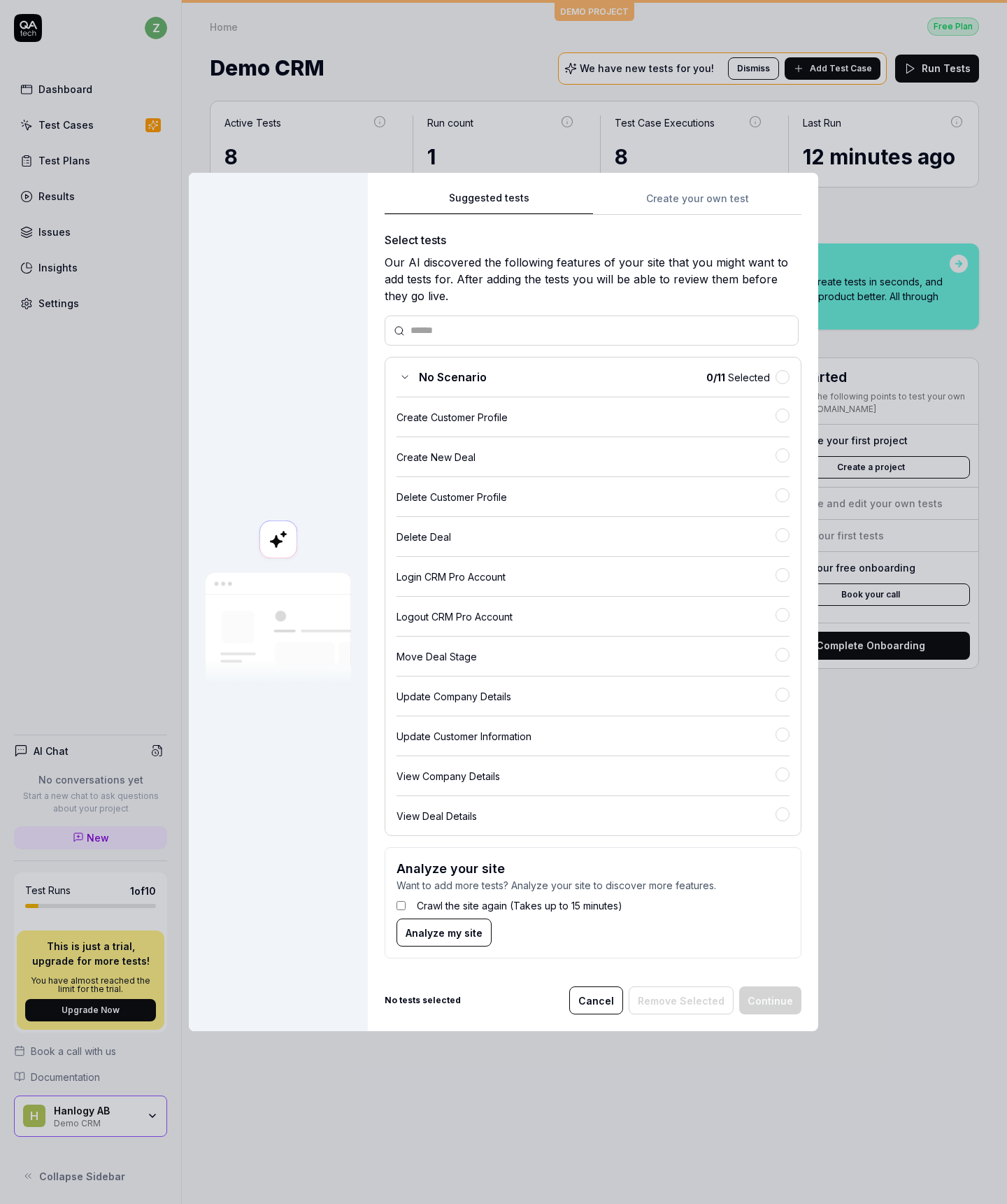
click at [531, 427] on div "No Scenario 0 / 11 Selected Create Customer Profile Create New Deal Delete Cust…" at bounding box center [593, 597] width 417 height 479
click at [568, 420] on div "Create Customer Profile" at bounding box center [586, 417] width 379 height 15
click at [789, 996] on button "Continue" at bounding box center [770, 1000] width 63 height 28
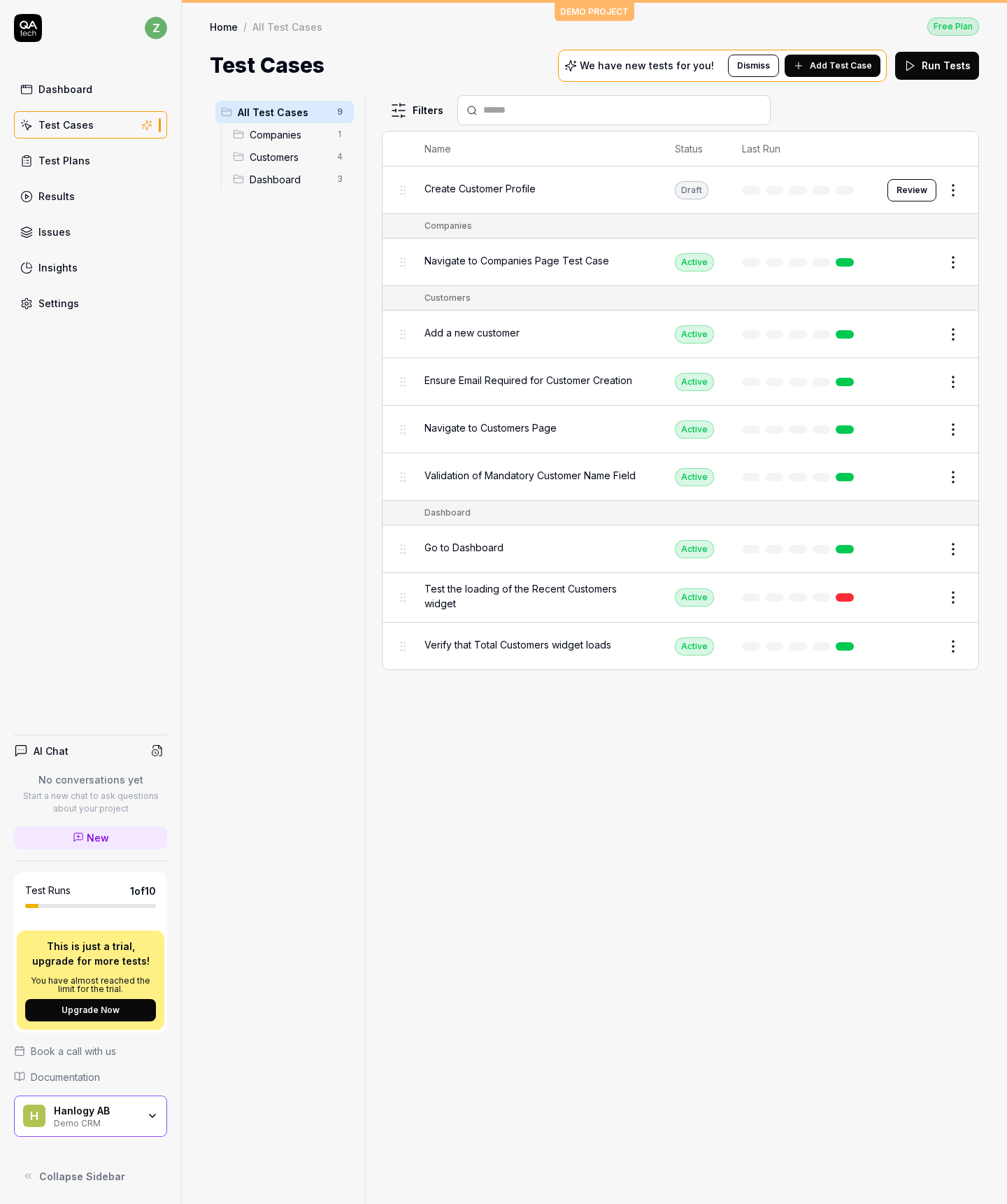
click at [907, 193] on button "Review" at bounding box center [912, 190] width 49 height 22
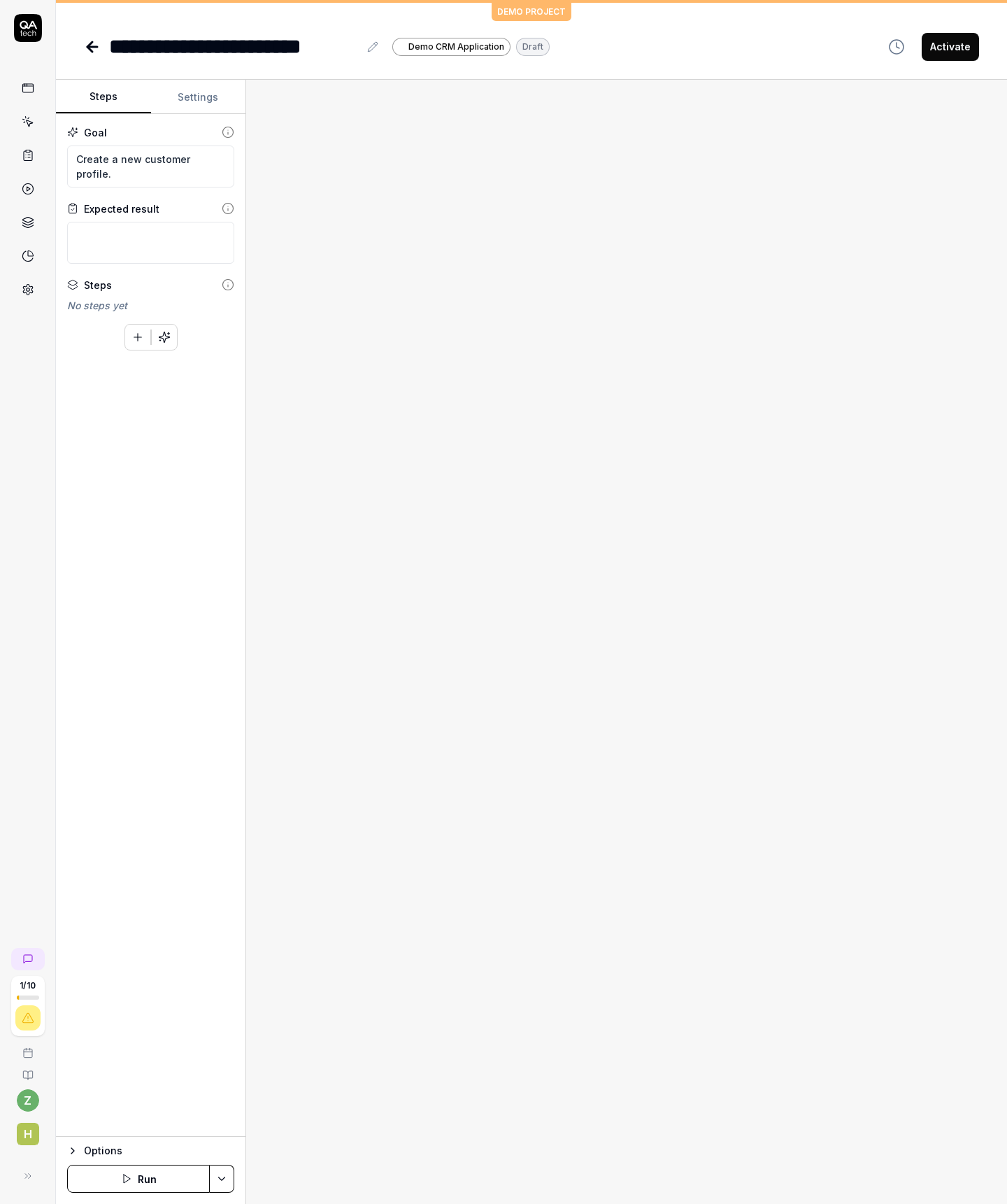
click at [937, 54] on button "Activate" at bounding box center [950, 47] width 57 height 28
type textarea "*"
click at [86, 48] on icon at bounding box center [92, 47] width 17 height 17
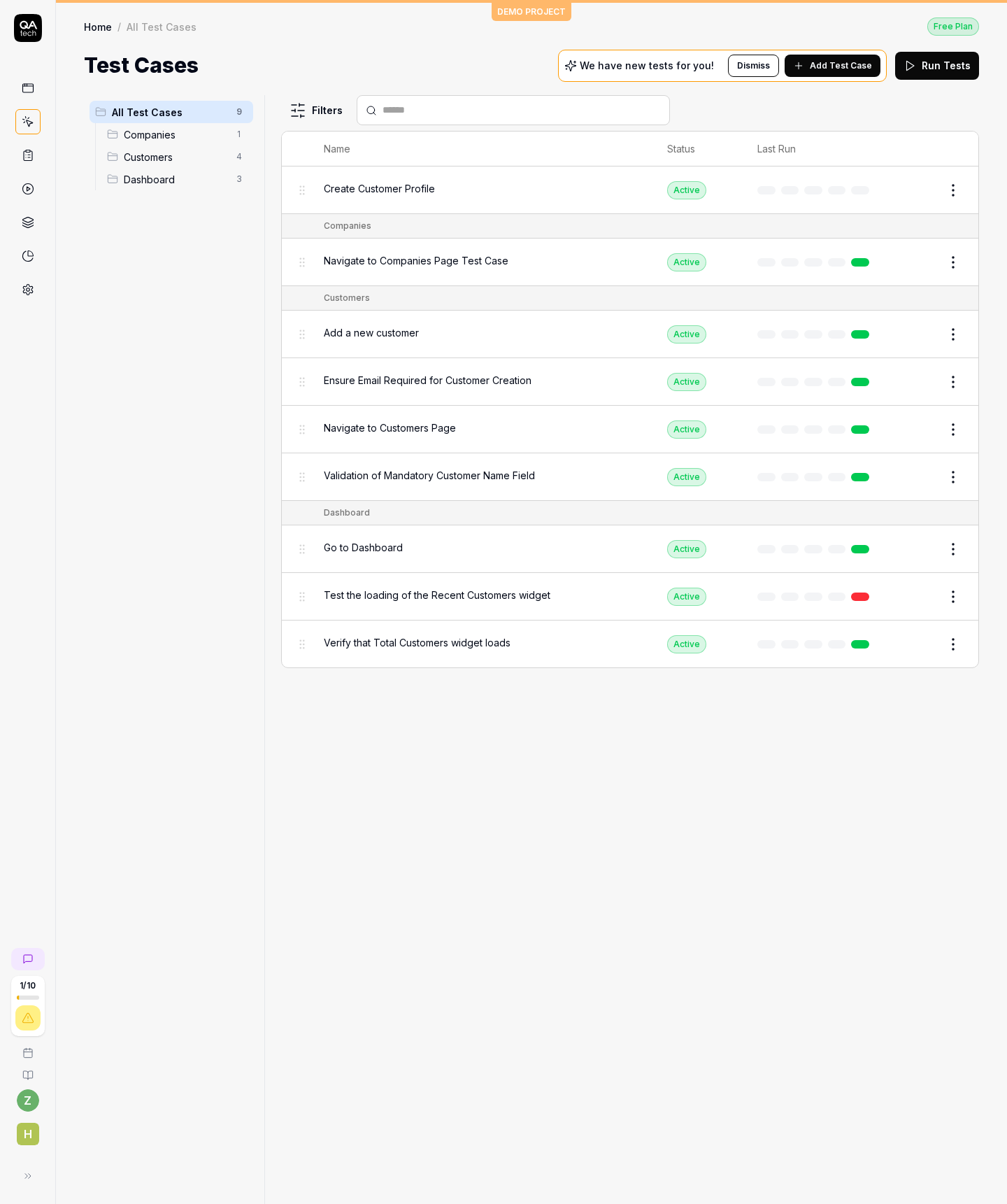
click at [937, 70] on button "Run Tests" at bounding box center [937, 66] width 84 height 28
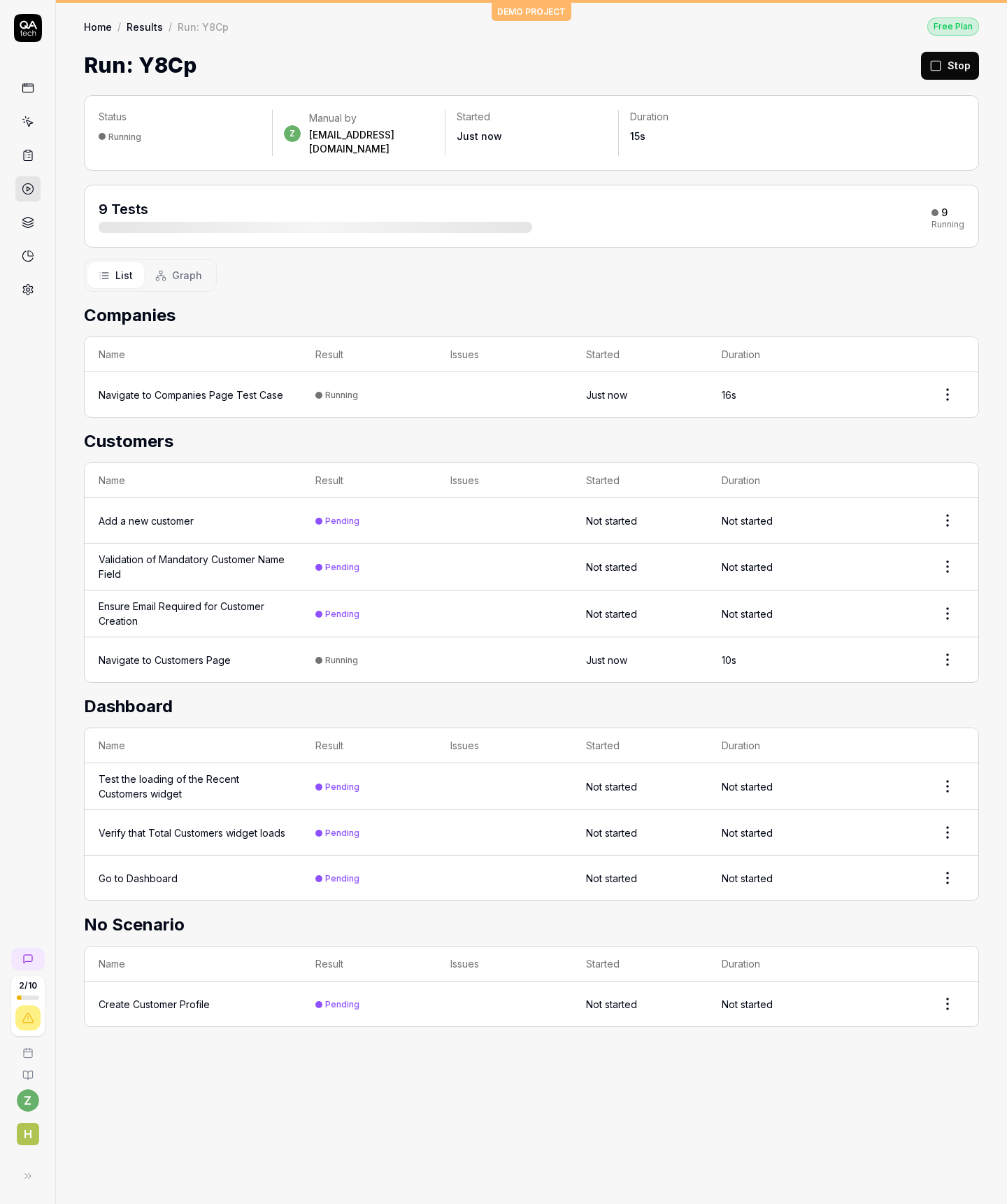
drag, startPoint x: 388, startPoint y: 214, endPoint x: 521, endPoint y: 220, distance: 133.1
click at [521, 220] on div "9 Tests 9 Running" at bounding box center [531, 216] width 895 height 63
click at [141, 307] on h2 "Companies" at bounding box center [531, 316] width 895 height 26
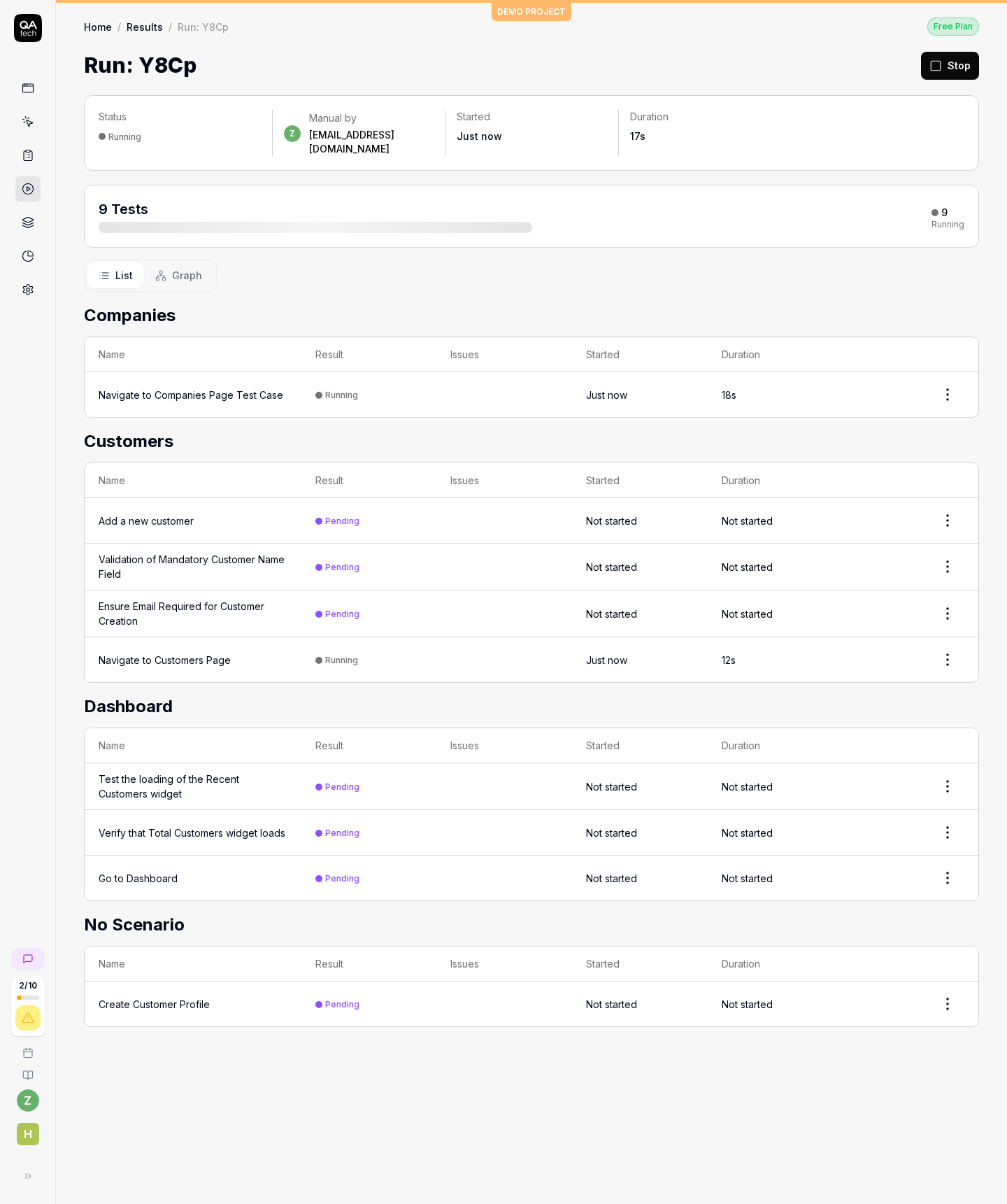
click at [197, 305] on h2 "Companies" at bounding box center [531, 316] width 895 height 26
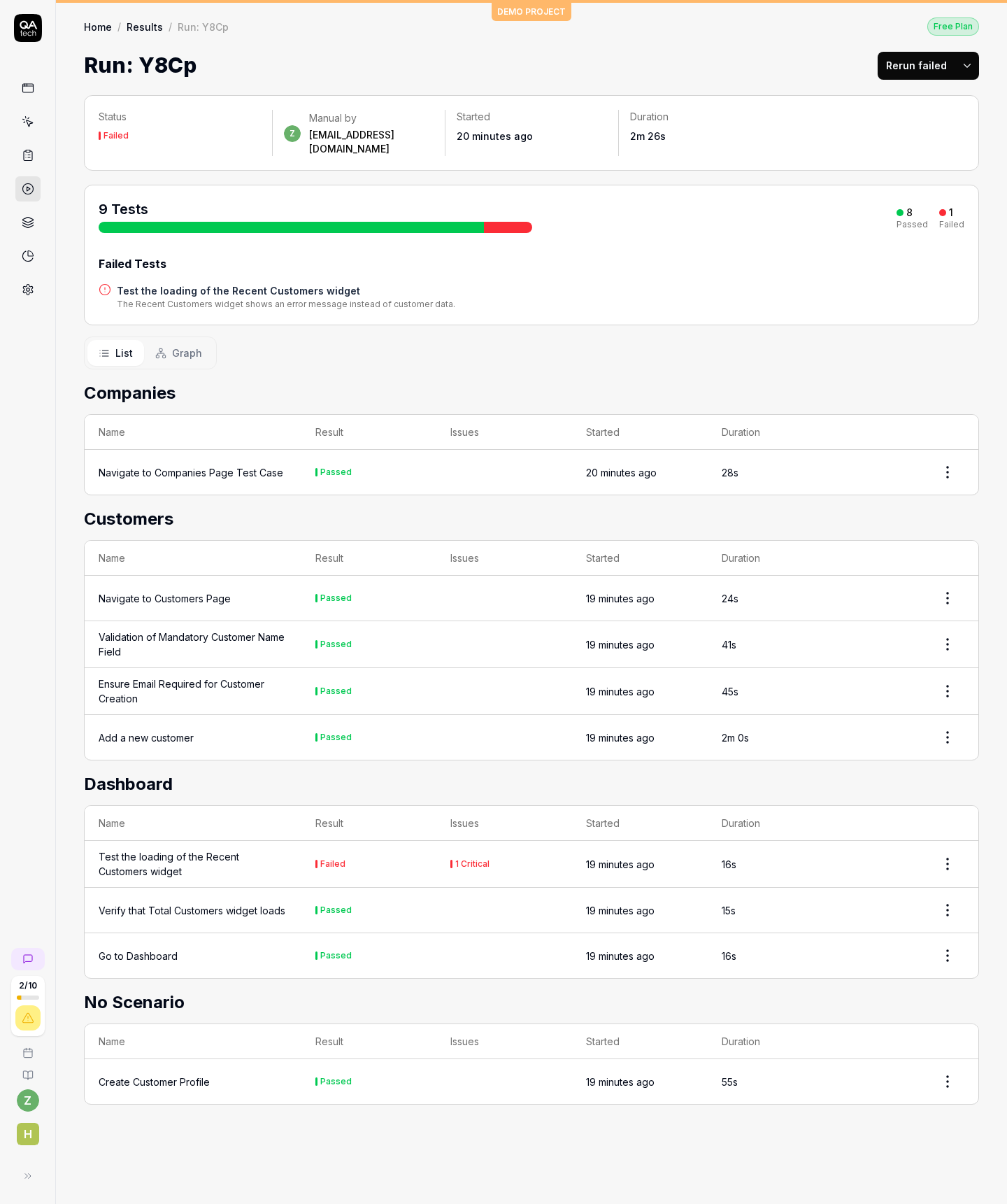
drag, startPoint x: 788, startPoint y: 137, endPoint x: 371, endPoint y: 165, distance: 417.9
click at [787, 137] on div "Duration 2m 26s" at bounding box center [705, 127] width 173 height 33
click at [944, 220] on div "Failed" at bounding box center [951, 225] width 26 height 9
click at [33, 199] on link at bounding box center [27, 189] width 26 height 26
